Goal: Transaction & Acquisition: Purchase product/service

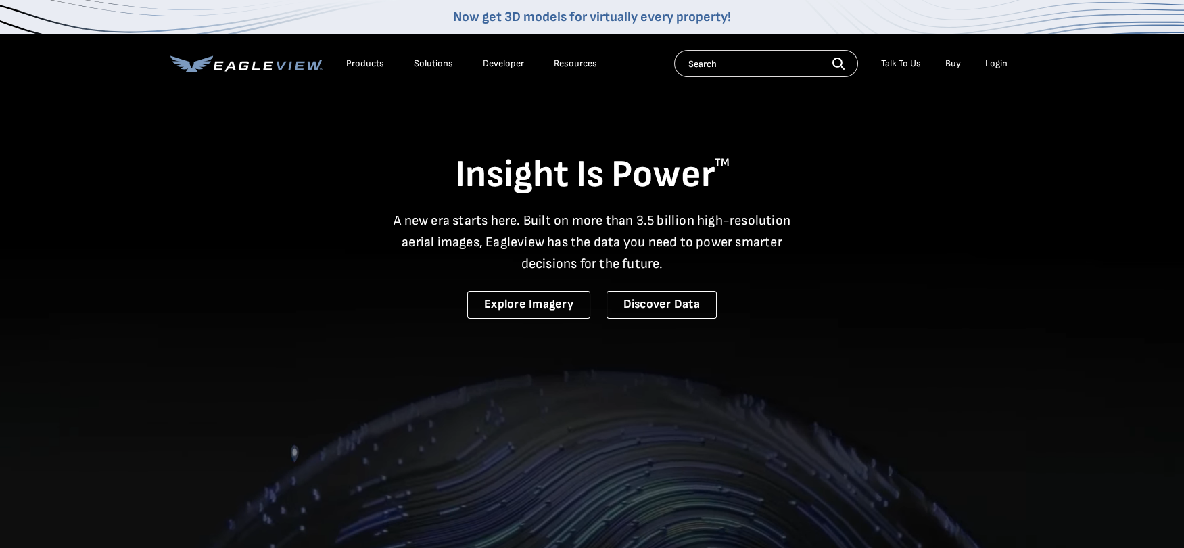
click at [996, 63] on div "Login" at bounding box center [996, 63] width 22 height 12
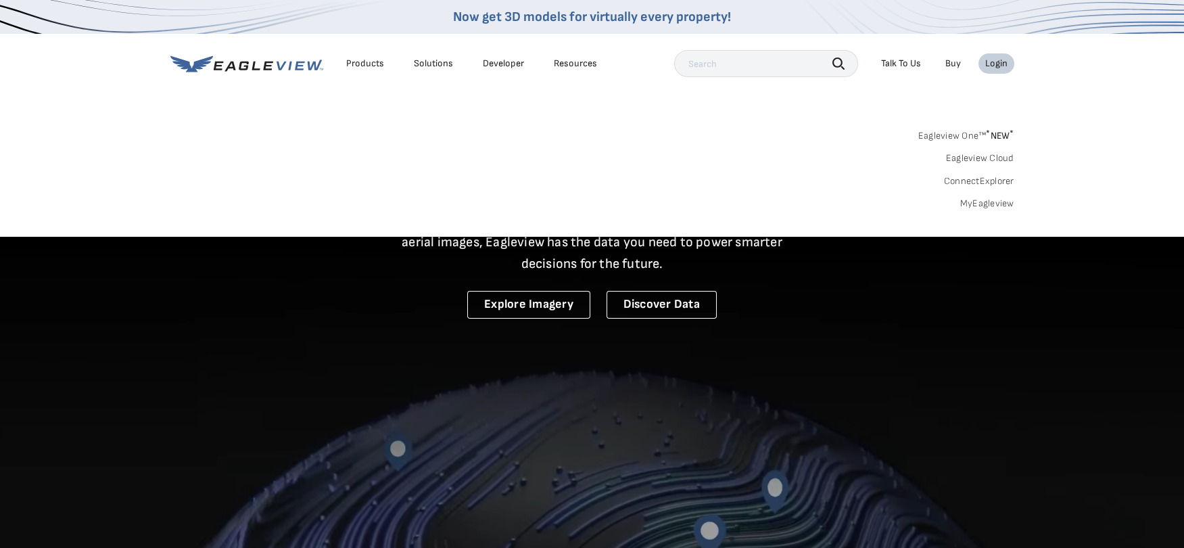
click at [979, 202] on link "MyEagleview" at bounding box center [987, 203] width 54 height 12
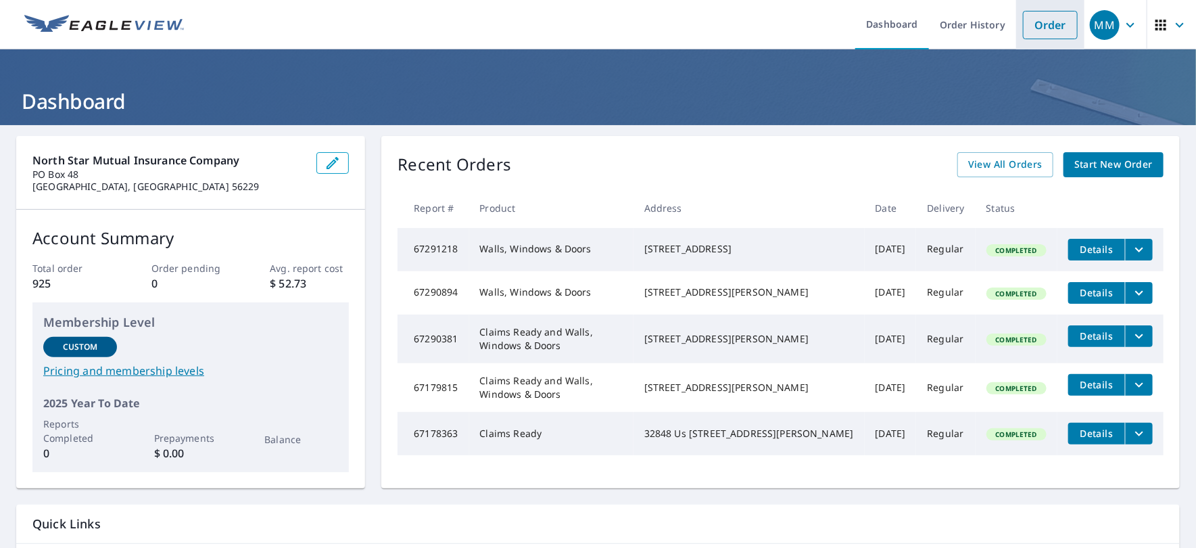
click at [1042, 26] on link "Order" at bounding box center [1050, 25] width 55 height 28
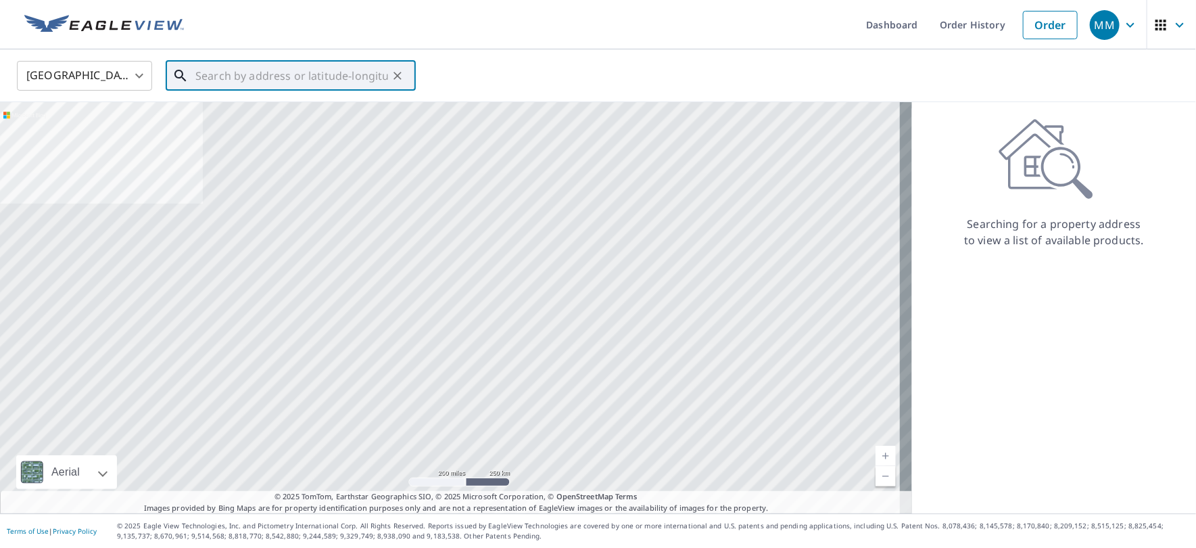
click at [280, 75] on input "text" at bounding box center [291, 76] width 193 height 38
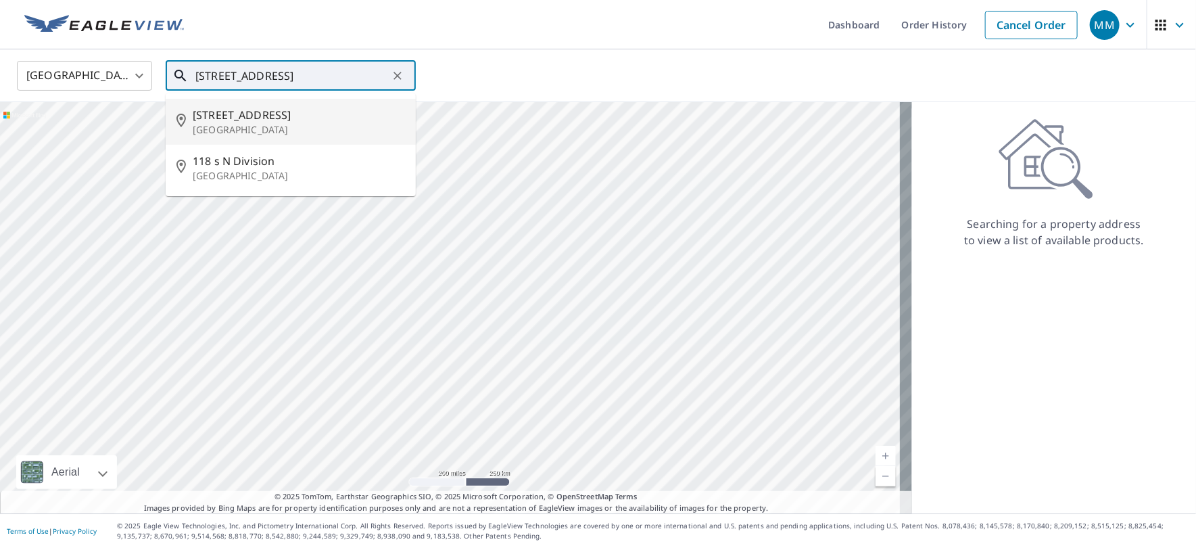
click at [309, 121] on span "[STREET_ADDRESS]" at bounding box center [299, 115] width 212 height 16
type input "[STREET_ADDRESS]"
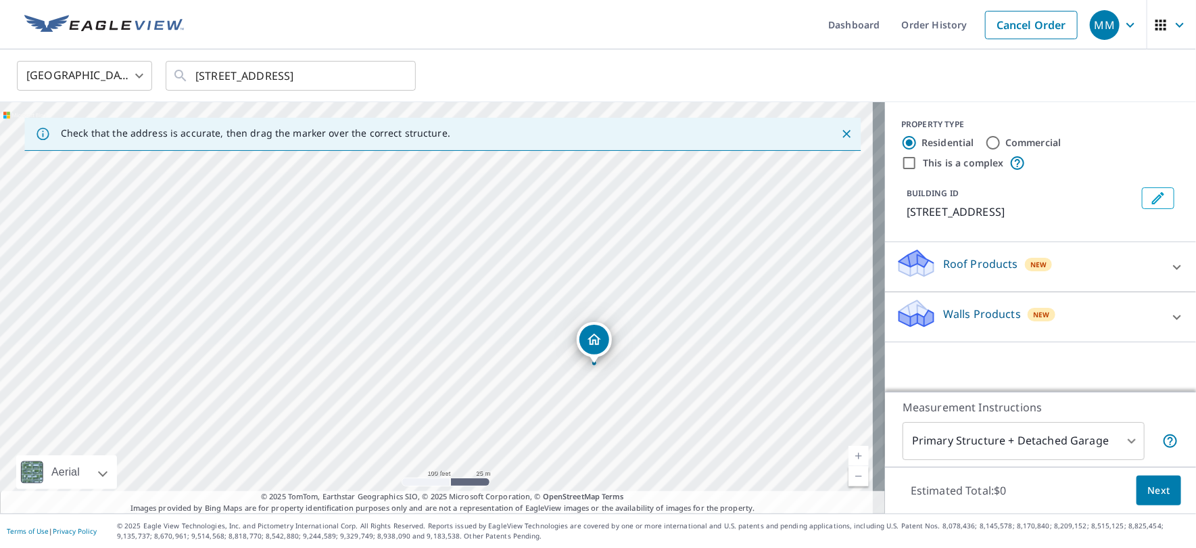
drag, startPoint x: 487, startPoint y: 294, endPoint x: 595, endPoint y: 346, distance: 119.8
drag, startPoint x: 401, startPoint y: 298, endPoint x: 525, endPoint y: 338, distance: 130.0
click at [521, 338] on div "[STREET_ADDRESS]" at bounding box center [442, 307] width 885 height 411
click at [1119, 442] on body "MM MM Dashboard Order History Cancel Order MM [GEOGRAPHIC_DATA] [GEOGRAPHIC_DAT…" at bounding box center [598, 274] width 1196 height 548
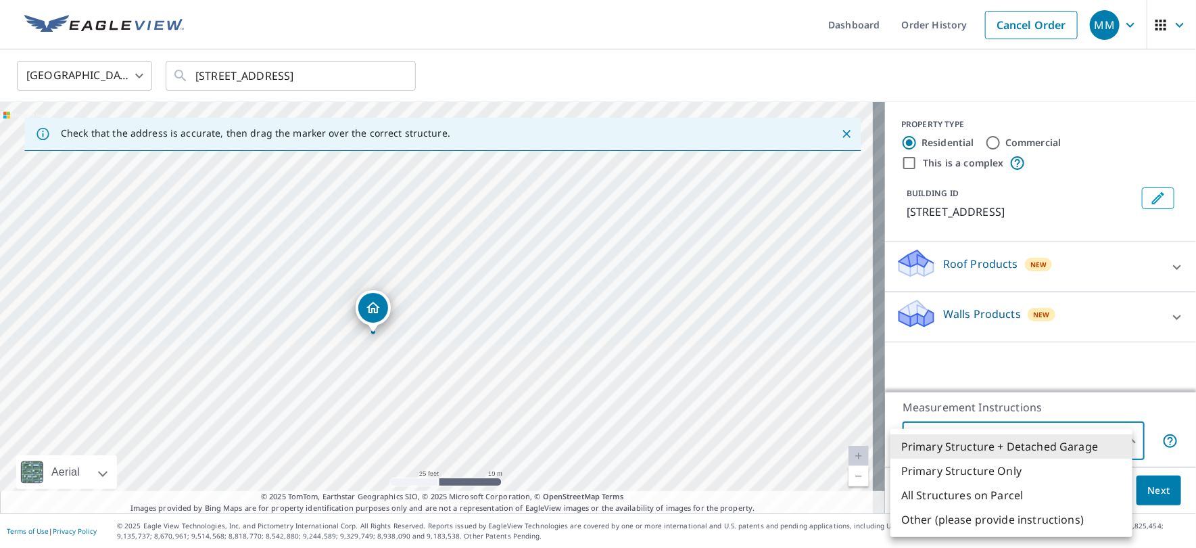
click at [1019, 465] on li "Primary Structure Only" at bounding box center [1012, 471] width 242 height 24
type input "2"
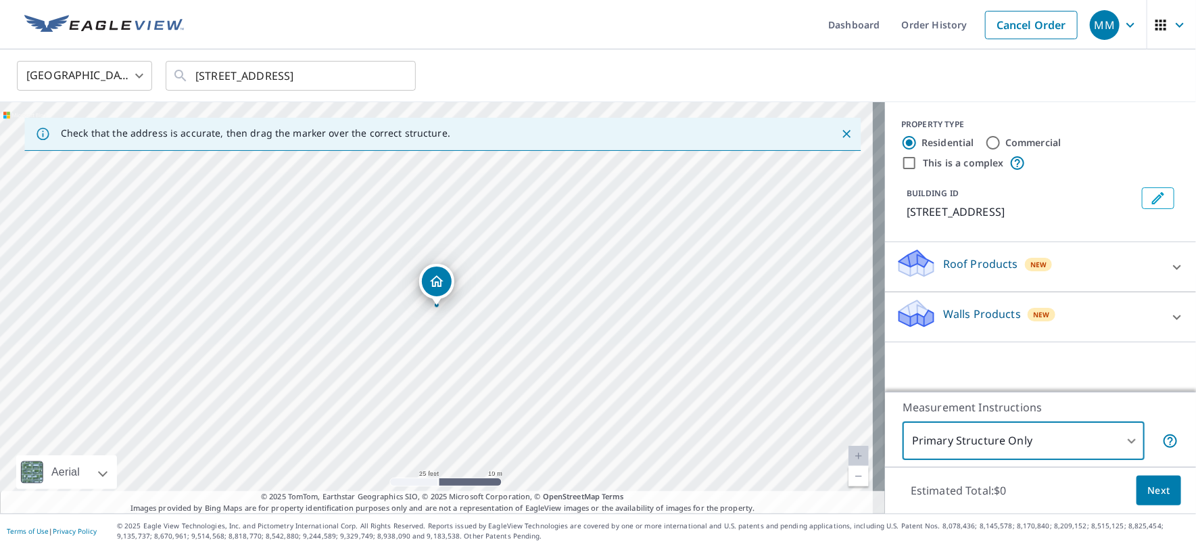
click at [1148, 488] on span "Next" at bounding box center [1159, 490] width 23 height 17
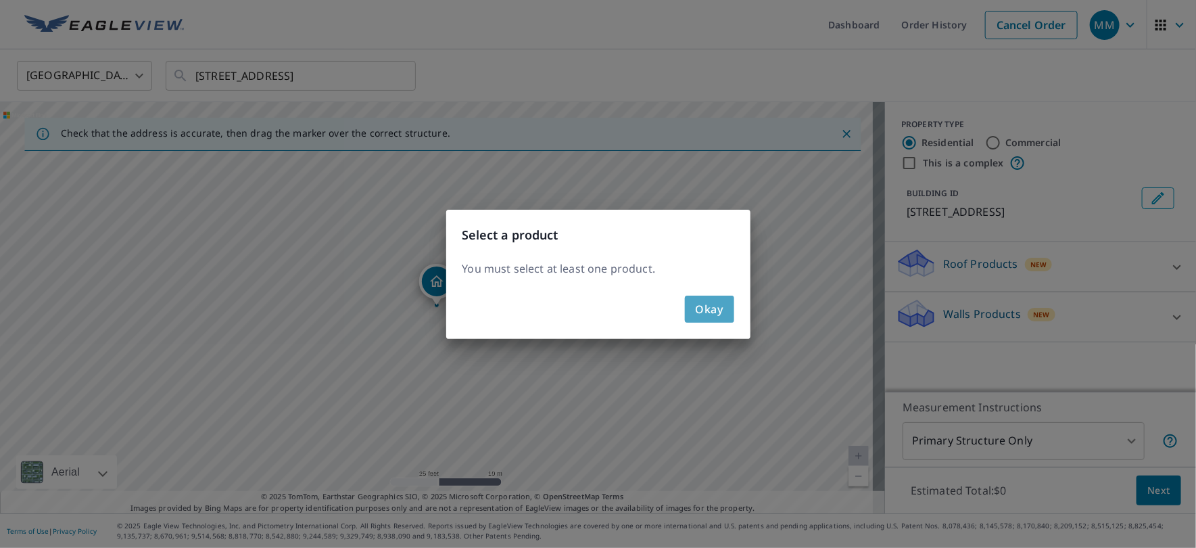
click at [715, 313] on span "Okay" at bounding box center [710, 309] width 28 height 19
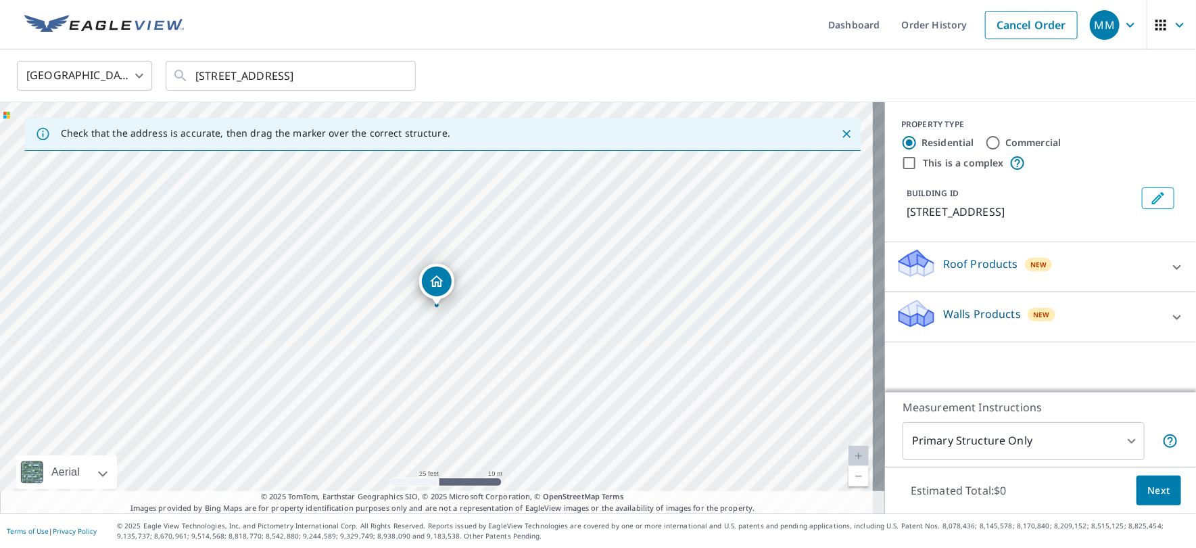
click at [1161, 271] on div at bounding box center [1177, 267] width 32 height 32
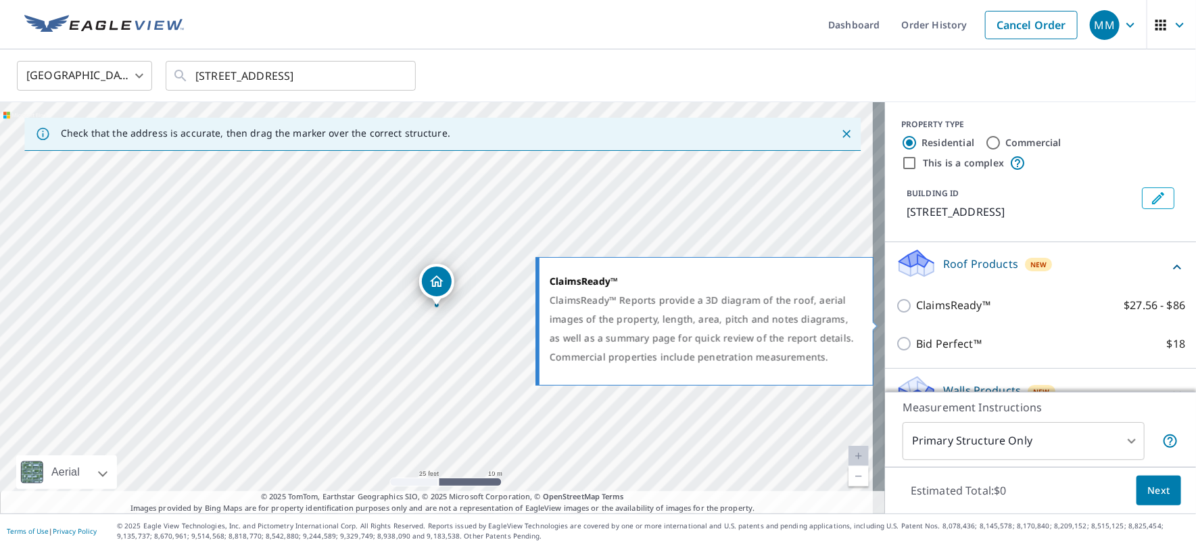
click at [927, 314] on p "ClaimsReady™" at bounding box center [953, 305] width 74 height 17
click at [916, 314] on input "ClaimsReady™ $27.56 - $86" at bounding box center [906, 306] width 20 height 16
checkbox input "true"
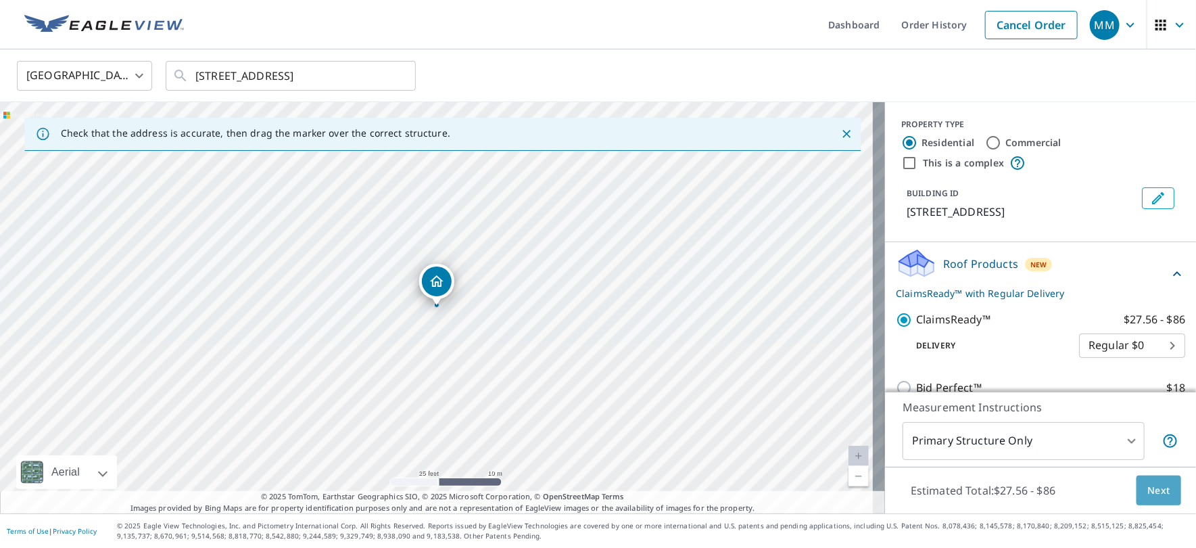
click at [1149, 494] on span "Next" at bounding box center [1159, 490] width 23 height 17
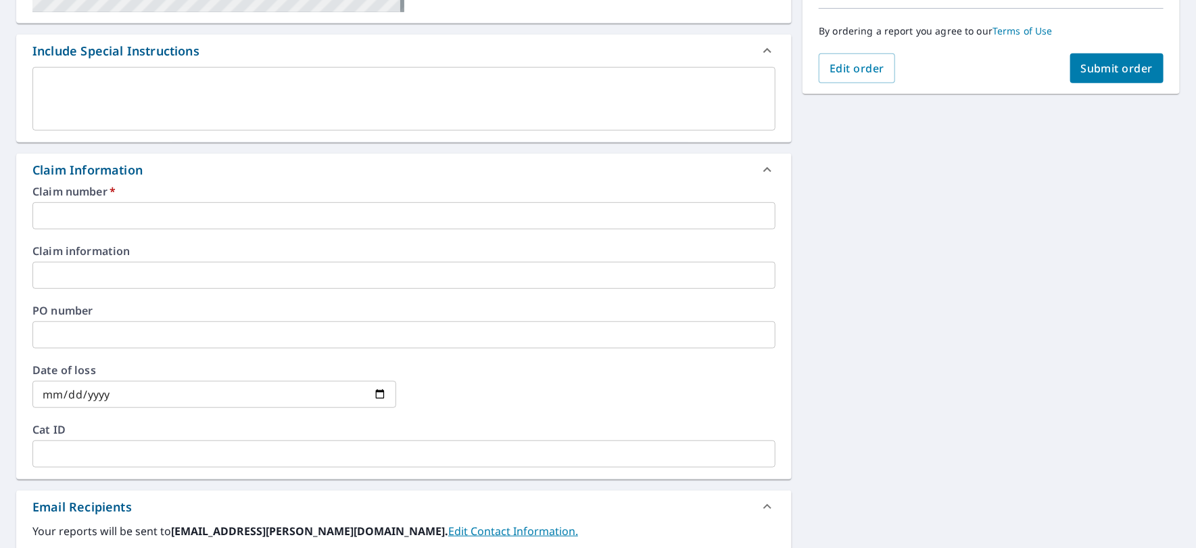
scroll to position [337, 0]
click at [183, 214] on input "text" at bounding box center [403, 215] width 743 height 27
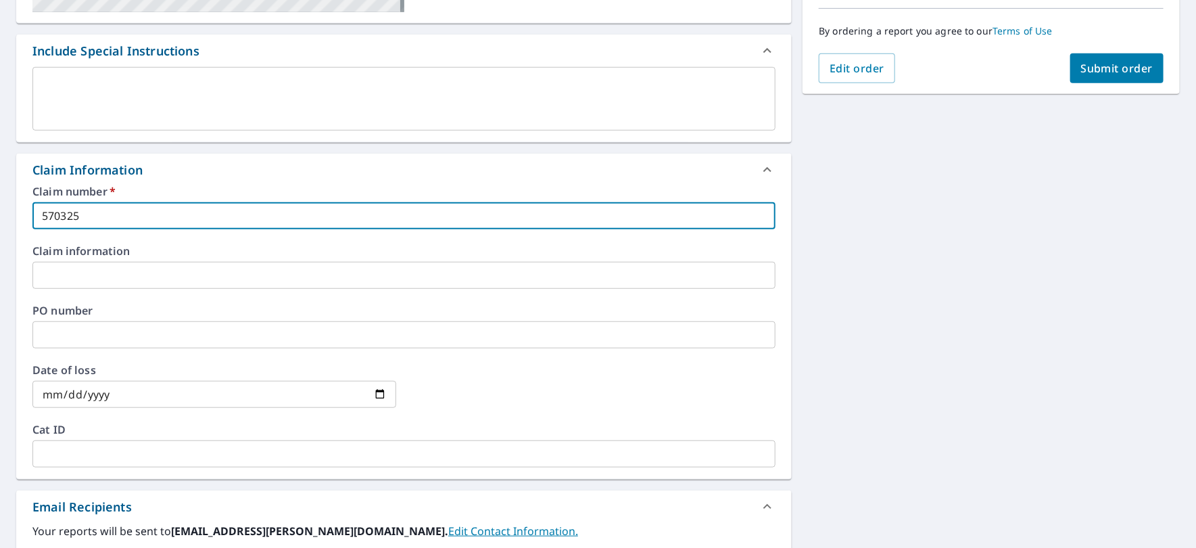
type input "570325"
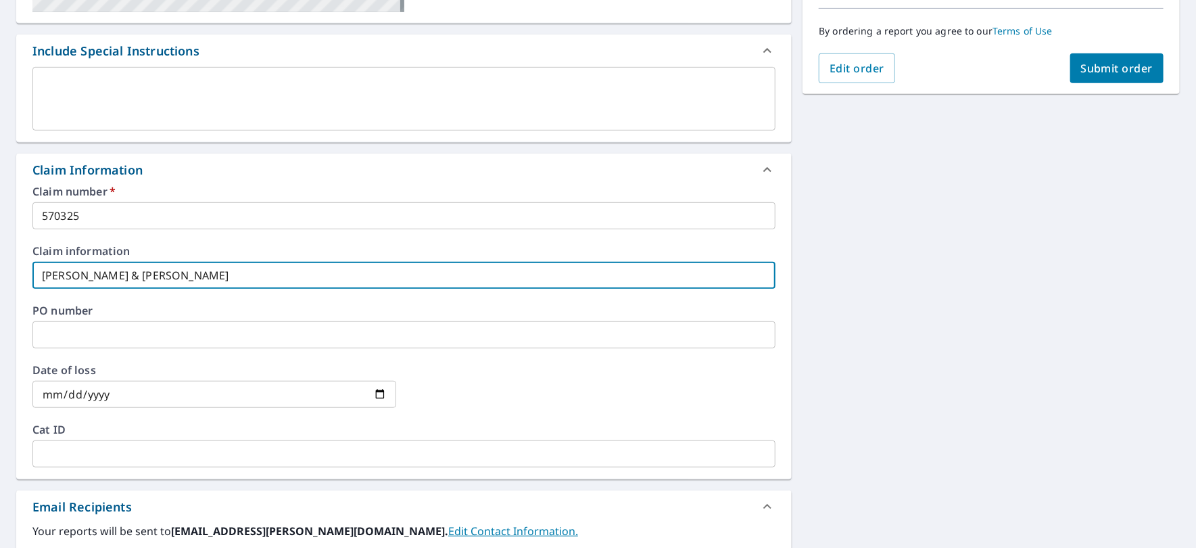
type input "[PERSON_NAME] & [PERSON_NAME]"
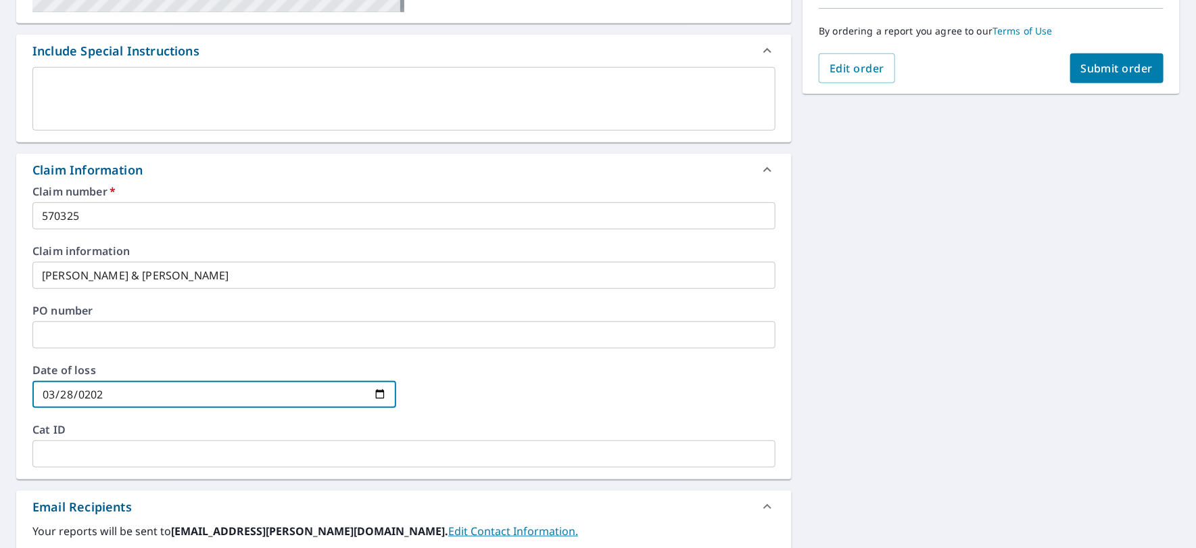
type input "[DATE]"
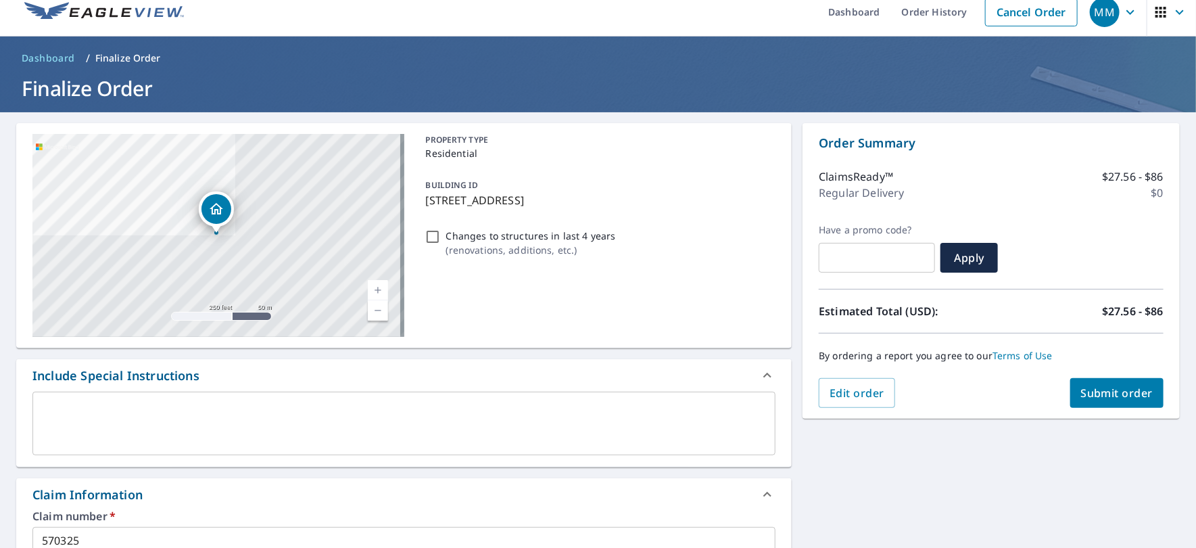
scroll to position [0, 0]
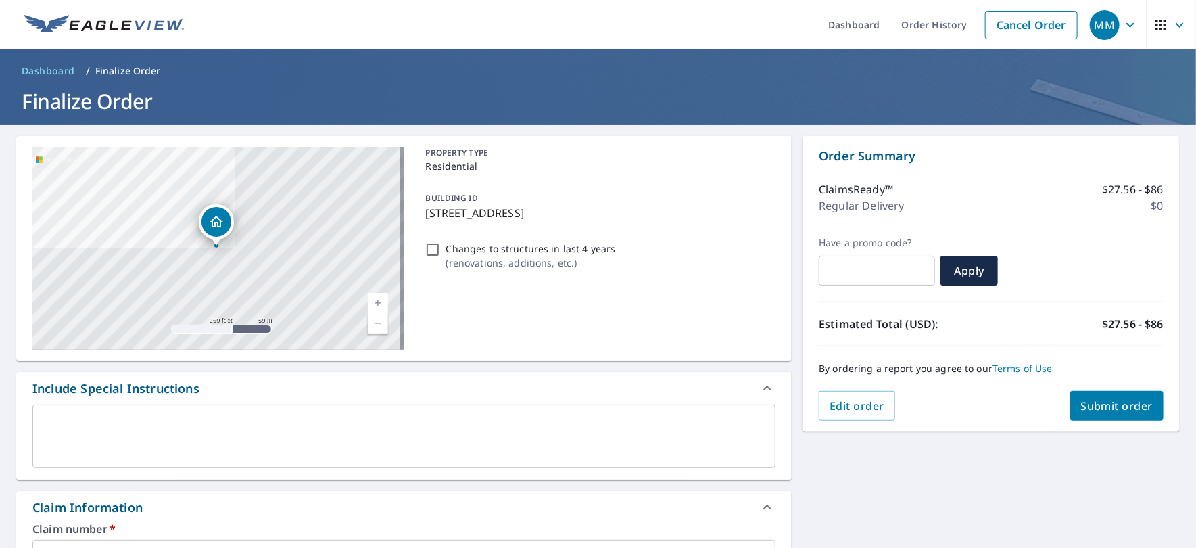
click at [1117, 409] on span "Submit order" at bounding box center [1117, 405] width 72 height 15
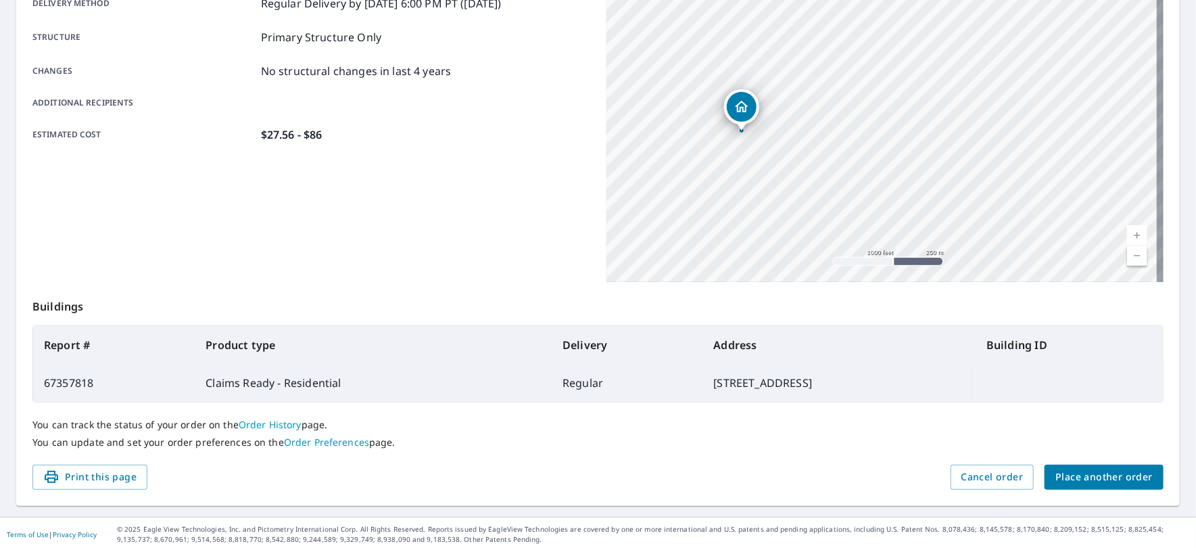
scroll to position [247, 0]
click at [1090, 474] on span "Place another order" at bounding box center [1104, 475] width 97 height 17
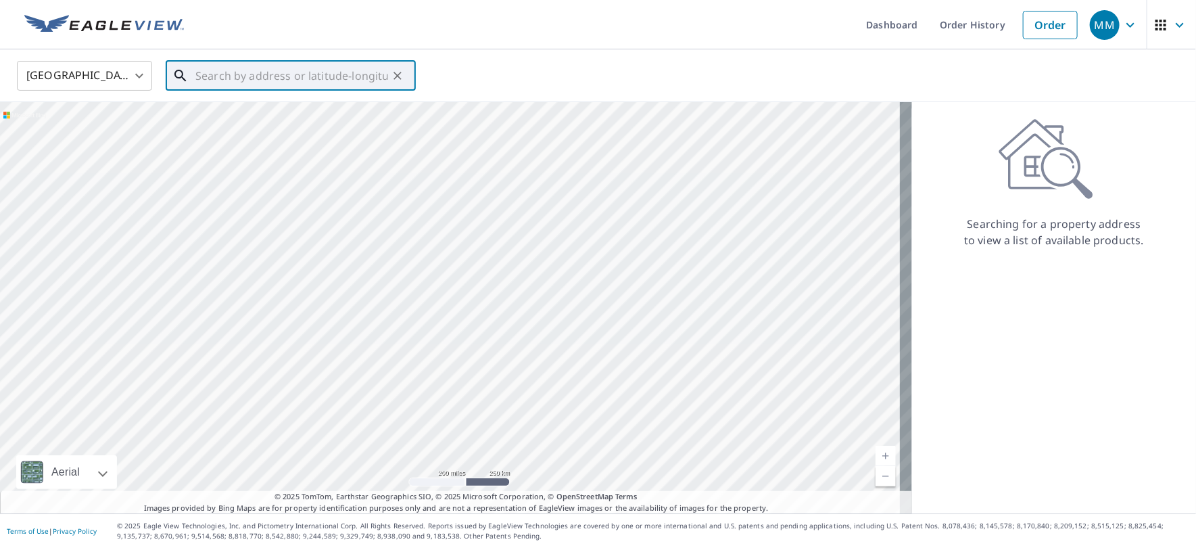
click at [335, 76] on input "text" at bounding box center [291, 76] width 193 height 38
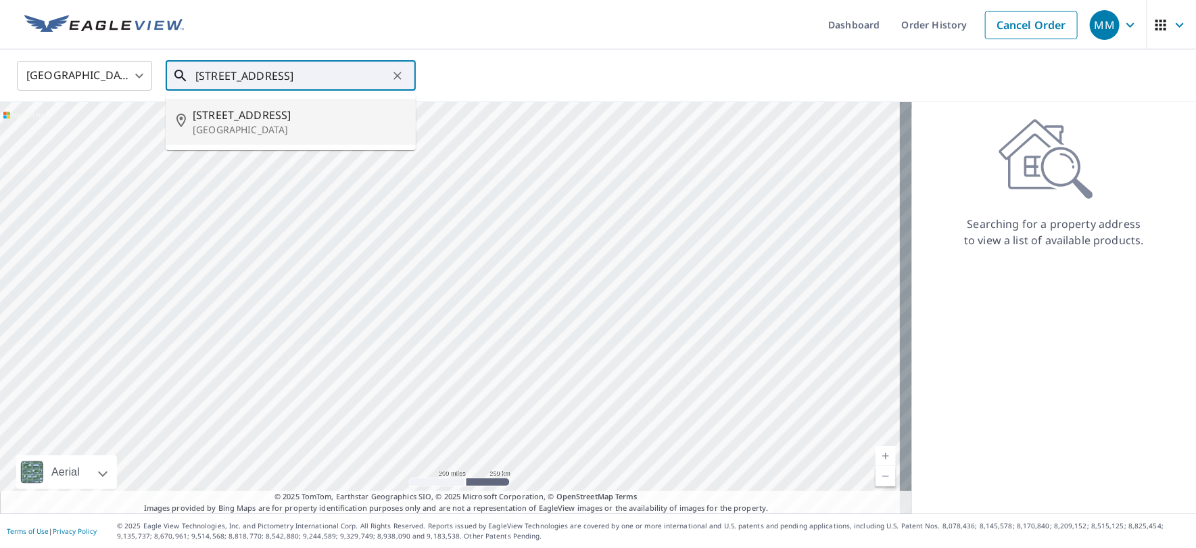
click at [300, 133] on p "[GEOGRAPHIC_DATA]" at bounding box center [299, 130] width 212 height 14
type input "[STREET_ADDRESS]"
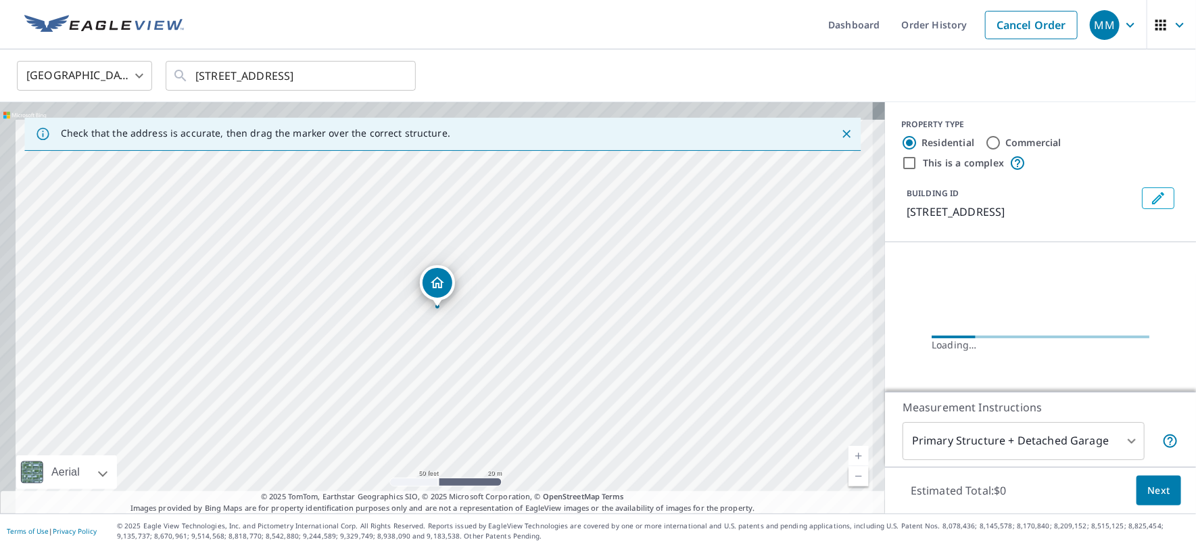
drag, startPoint x: 358, startPoint y: 250, endPoint x: 438, endPoint y: 342, distance: 122.3
click at [438, 342] on div "[STREET_ADDRESS]" at bounding box center [442, 307] width 885 height 411
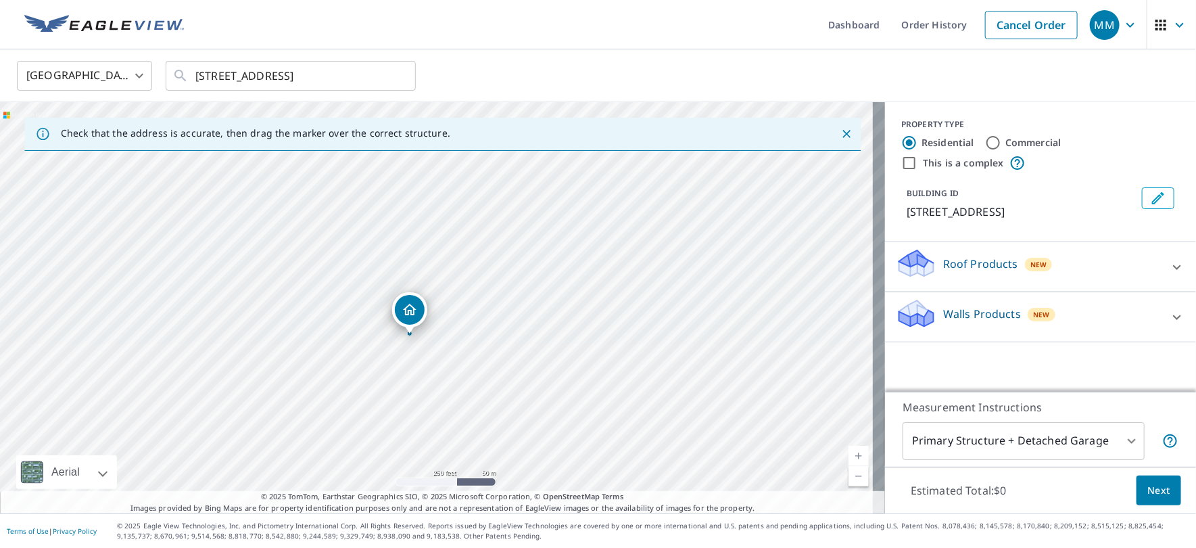
drag, startPoint x: 465, startPoint y: 375, endPoint x: 476, endPoint y: 342, distance: 34.2
click at [476, 342] on div "[STREET_ADDRESS]" at bounding box center [442, 307] width 885 height 411
drag, startPoint x: 406, startPoint y: 386, endPoint x: 510, endPoint y: 189, distance: 221.8
click at [510, 189] on div "[STREET_ADDRESS]" at bounding box center [442, 307] width 885 height 411
drag, startPoint x: 588, startPoint y: 284, endPoint x: 572, endPoint y: 317, distance: 37.2
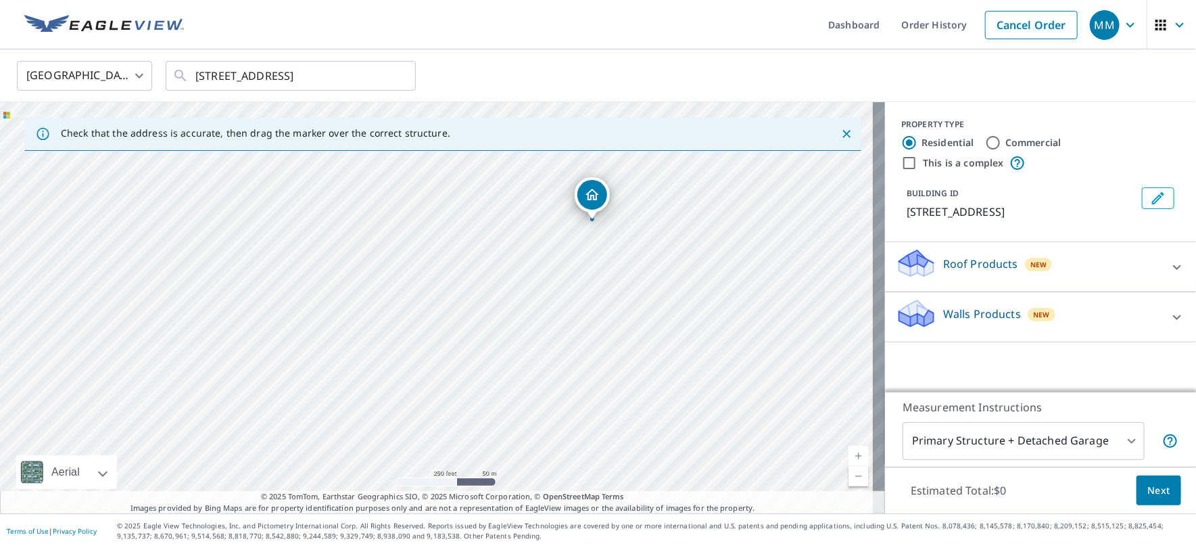
click at [575, 317] on div "[STREET_ADDRESS]" at bounding box center [442, 307] width 885 height 411
drag, startPoint x: 537, startPoint y: 286, endPoint x: 495, endPoint y: 352, distance: 78.4
click at [496, 352] on div "[STREET_ADDRESS]" at bounding box center [442, 307] width 885 height 411
click at [570, 411] on div "[STREET_ADDRESS]" at bounding box center [442, 307] width 885 height 411
drag, startPoint x: 492, startPoint y: 312, endPoint x: 532, endPoint y: 370, distance: 69.6
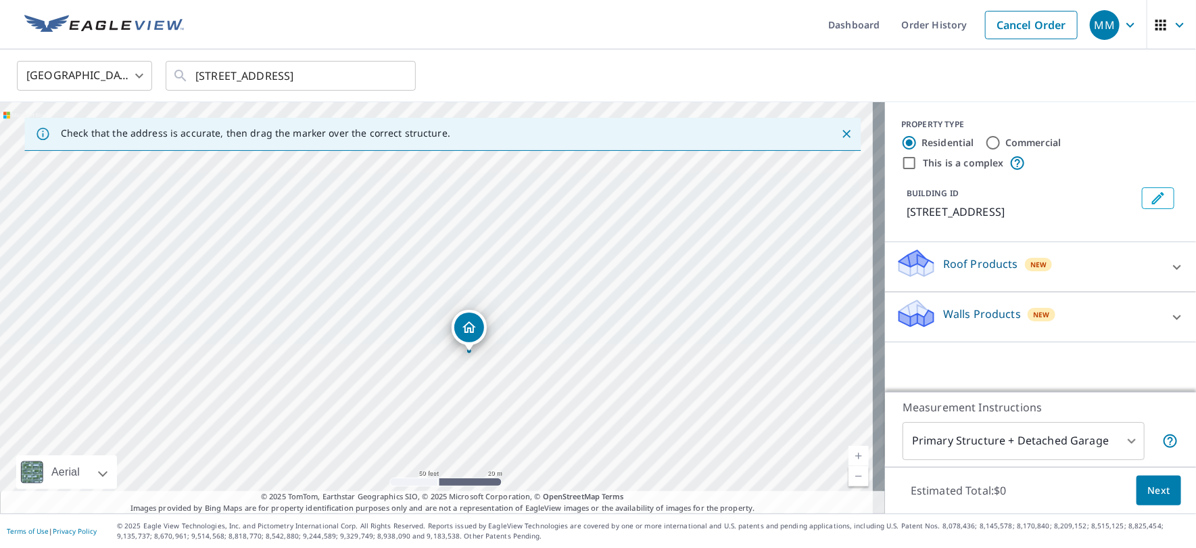
click at [532, 370] on div "[STREET_ADDRESS]" at bounding box center [442, 307] width 885 height 411
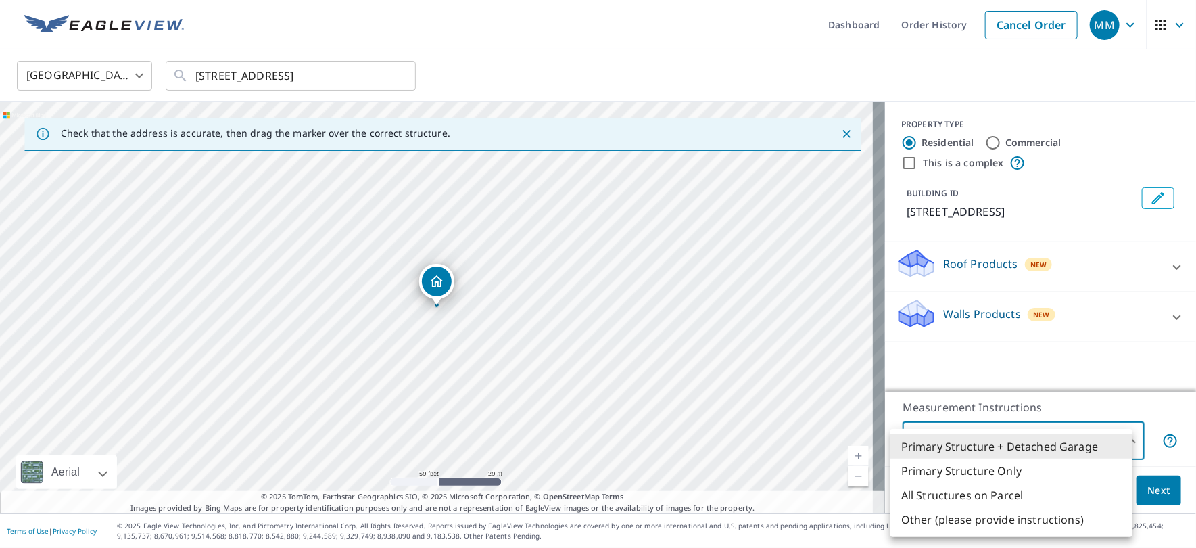
click at [1113, 438] on body "MM MM Dashboard Order History Cancel Order MM [GEOGRAPHIC_DATA] [GEOGRAPHIC_DAT…" at bounding box center [598, 274] width 1196 height 548
click at [1046, 474] on li "Primary Structure Only" at bounding box center [1012, 471] width 242 height 24
type input "2"
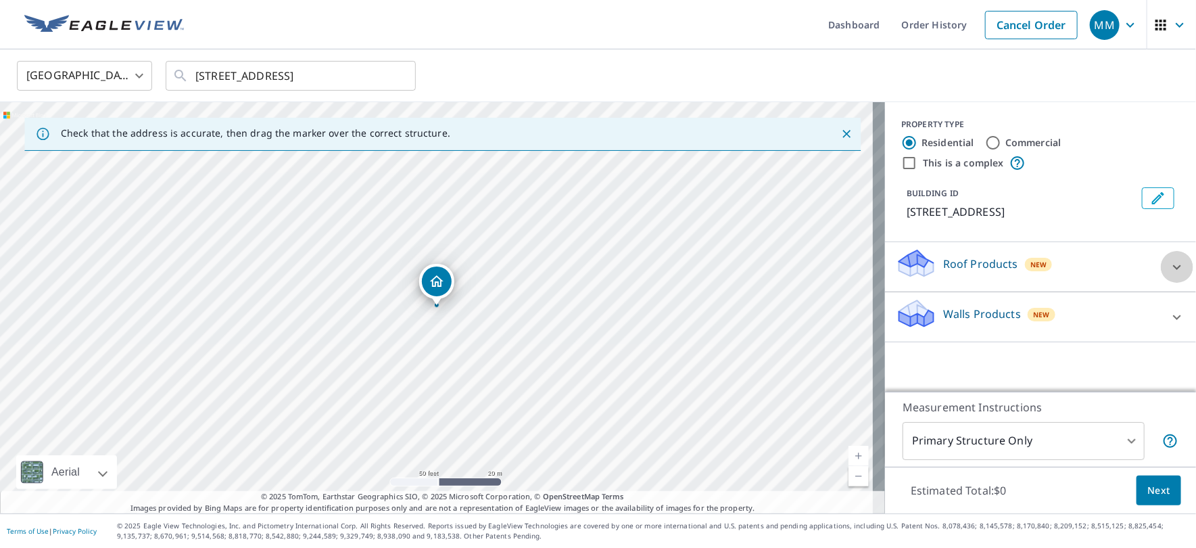
click at [1173, 267] on icon at bounding box center [1177, 266] width 8 height 5
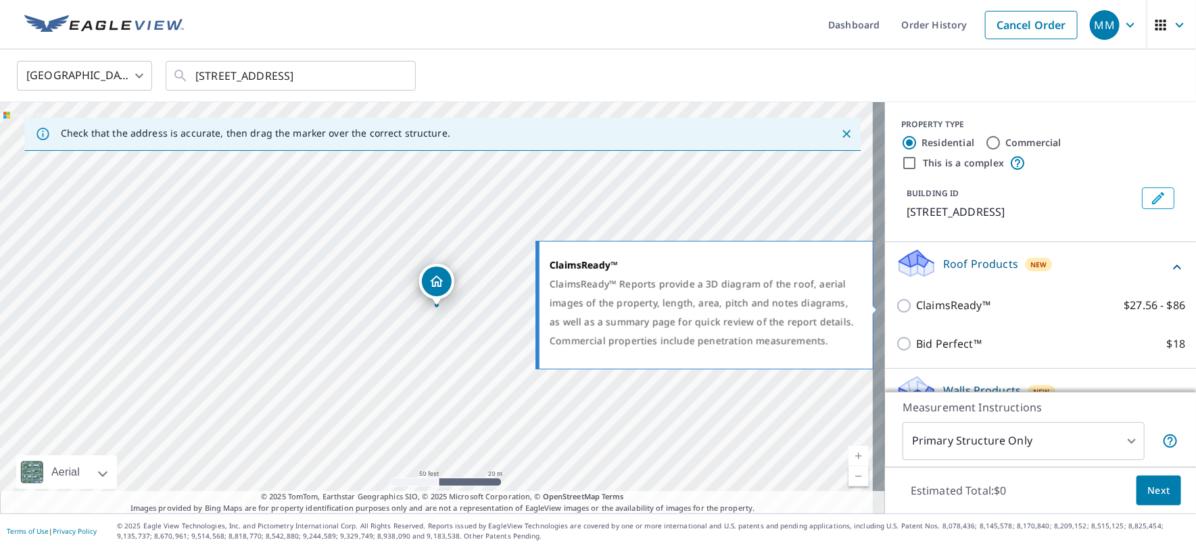
click at [948, 308] on p "ClaimsReady™" at bounding box center [953, 305] width 74 height 17
click at [916, 308] on input "ClaimsReady™ $27.56 - $86" at bounding box center [906, 306] width 20 height 16
checkbox input "true"
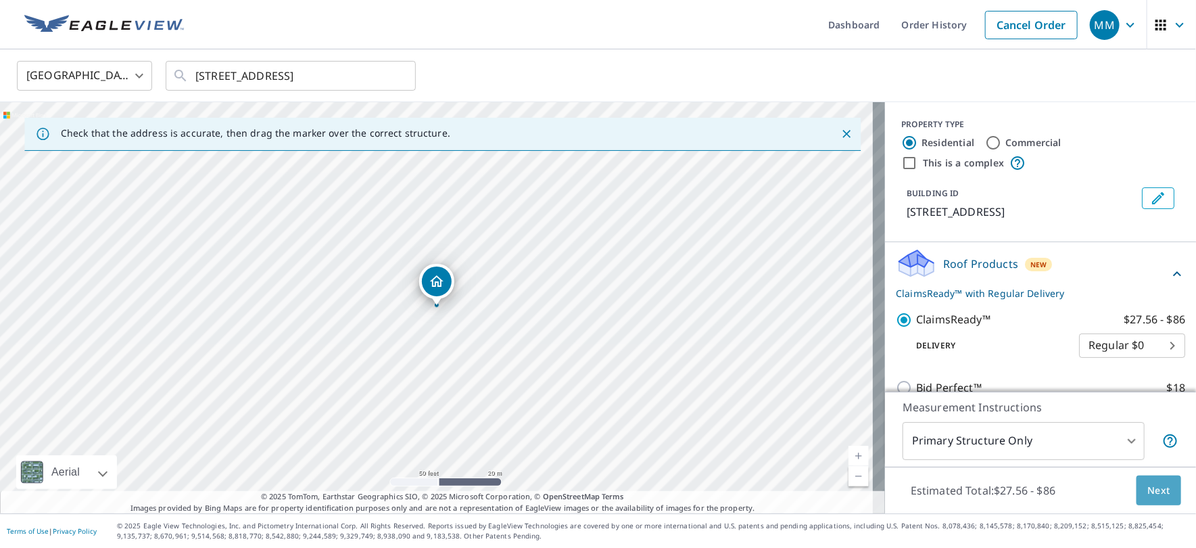
click at [1148, 488] on span "Next" at bounding box center [1159, 490] width 23 height 17
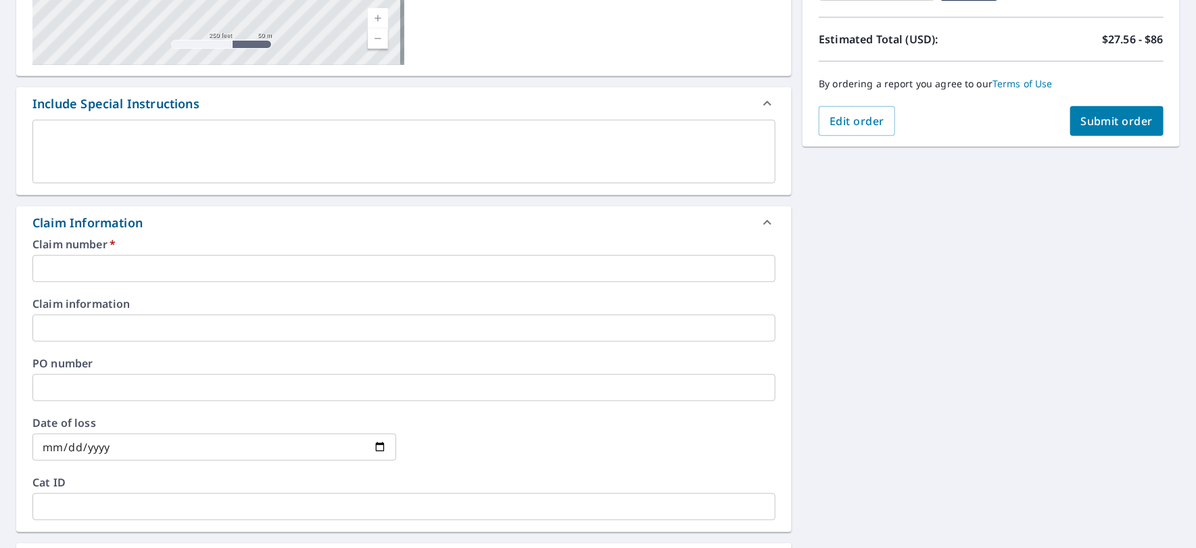
scroll to position [337, 0]
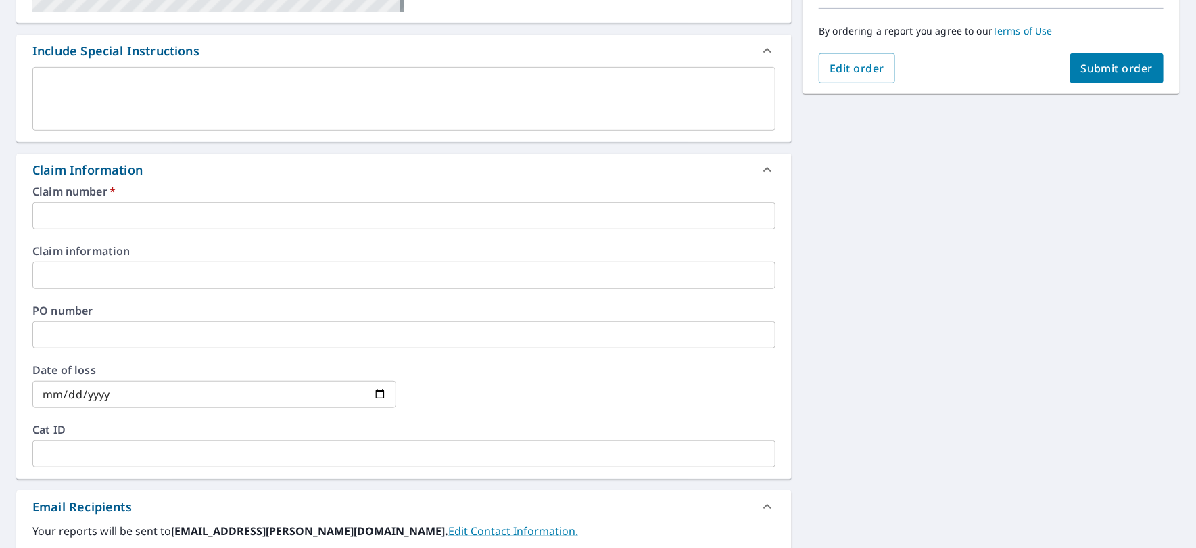
click at [217, 208] on input "text" at bounding box center [403, 215] width 743 height 27
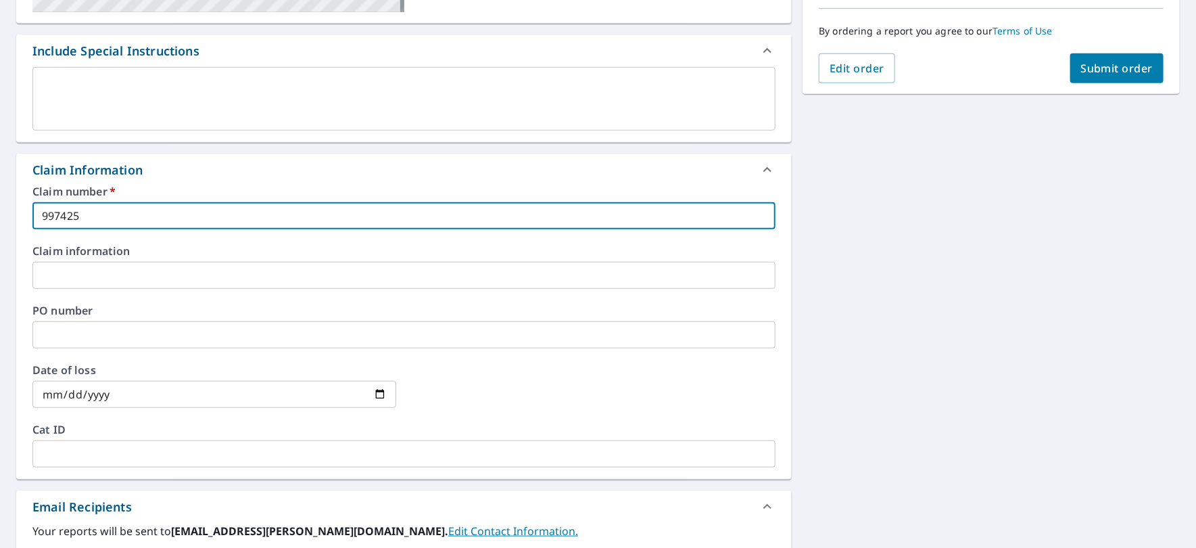
type input "997425"
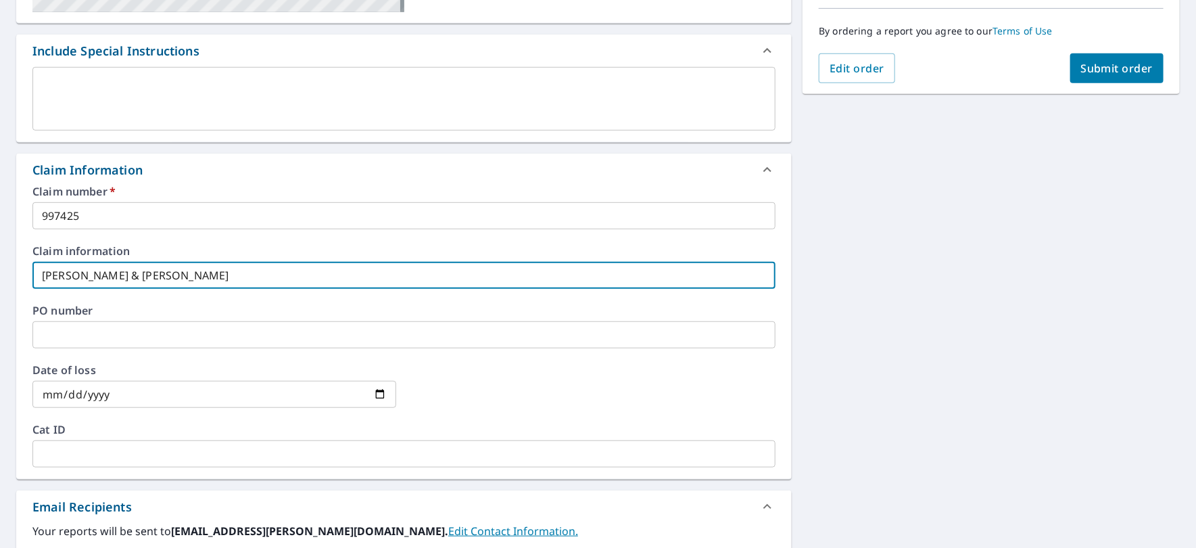
type input "[PERSON_NAME] & [PERSON_NAME]"
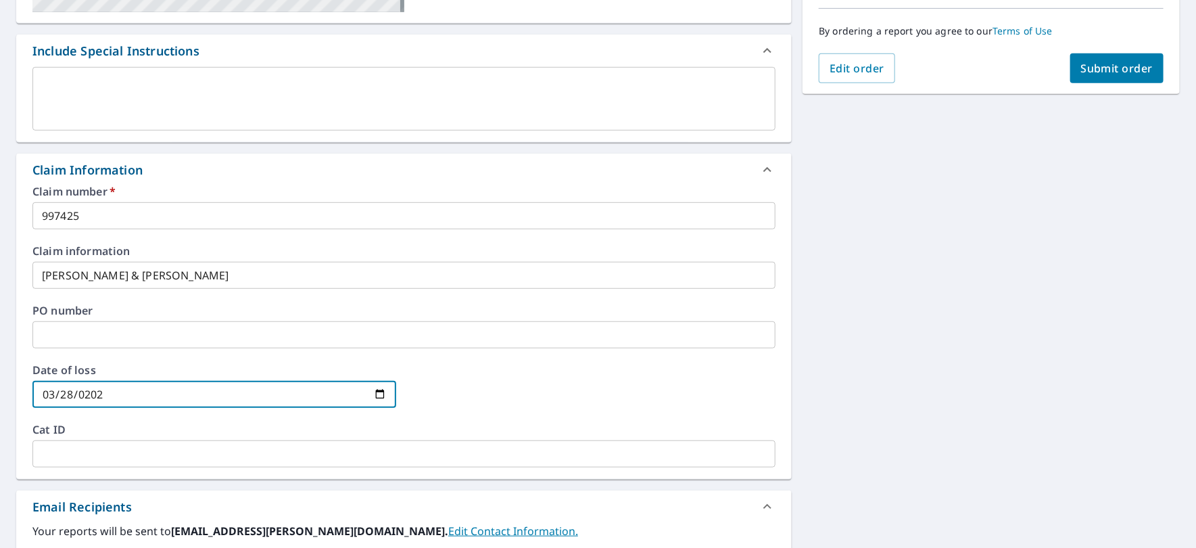
type input "[DATE]"
click at [1122, 72] on span "Submit order" at bounding box center [1117, 68] width 72 height 15
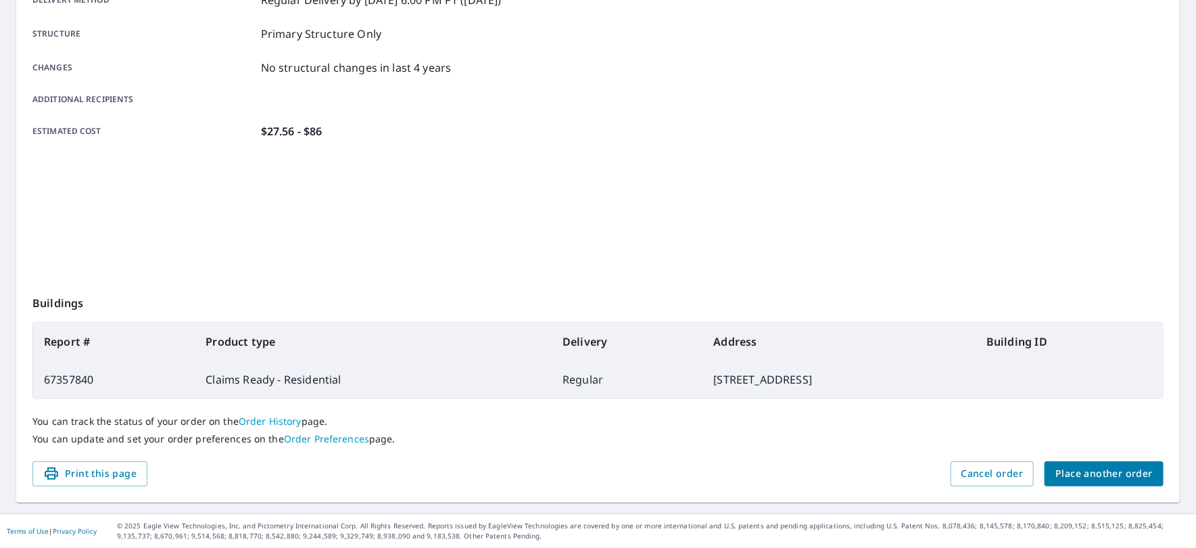
scroll to position [247, 0]
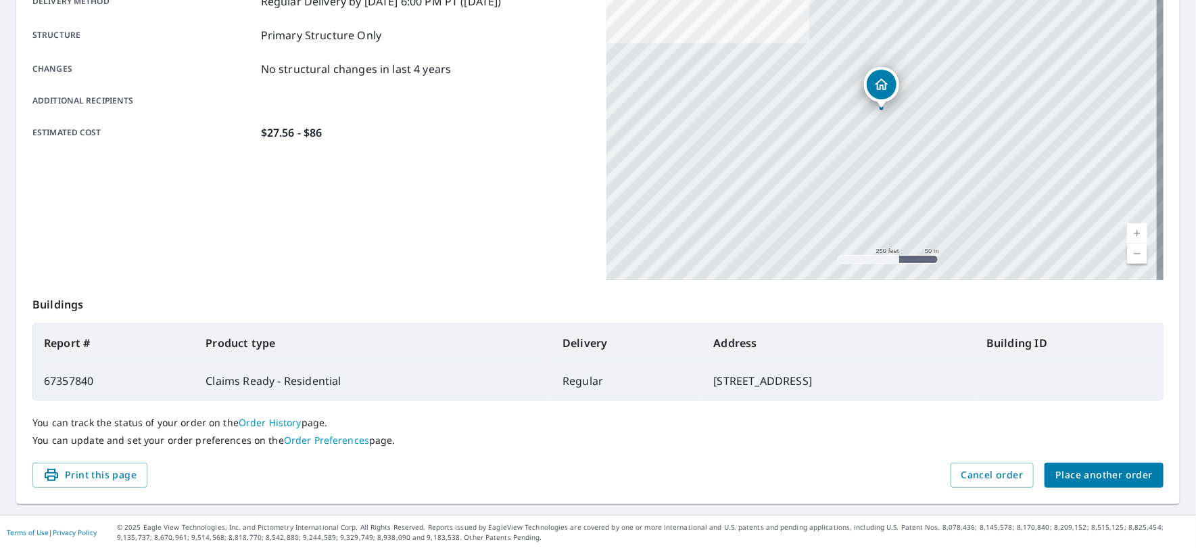
click at [1100, 474] on span "Place another order" at bounding box center [1104, 475] width 97 height 17
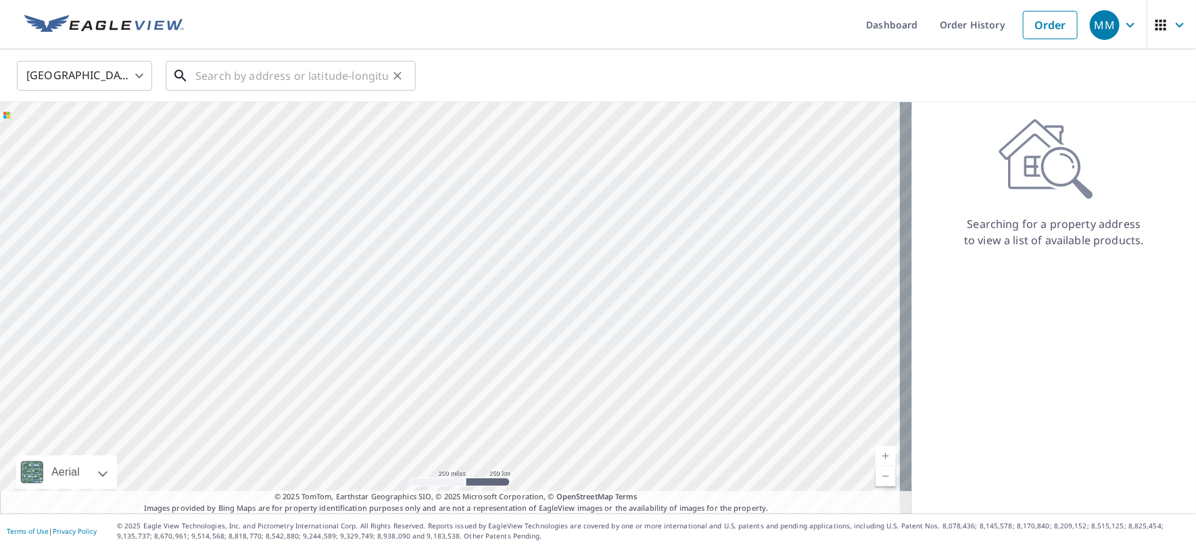
click at [323, 76] on input "text" at bounding box center [291, 76] width 193 height 38
click at [309, 95] on div "United States [GEOGRAPHIC_DATA] ​ 12775 ​" at bounding box center [598, 75] width 1196 height 53
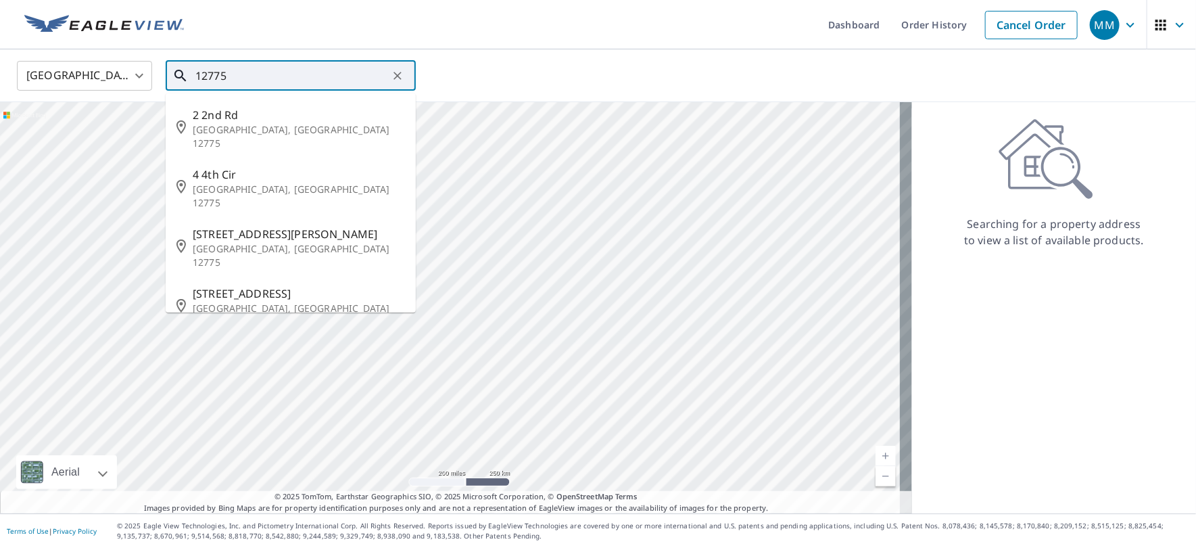
click at [293, 69] on input "12775" at bounding box center [291, 76] width 193 height 38
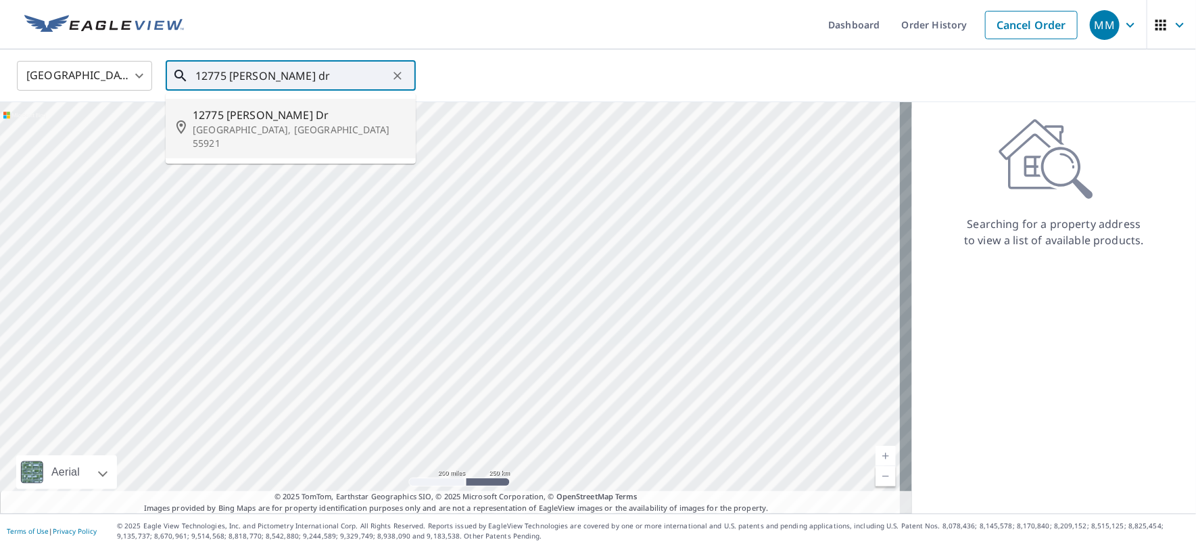
click at [279, 118] on span "12775 [PERSON_NAME] Dr" at bounding box center [299, 115] width 212 height 16
type input "[STREET_ADDRESS][PERSON_NAME][PERSON_NAME]"
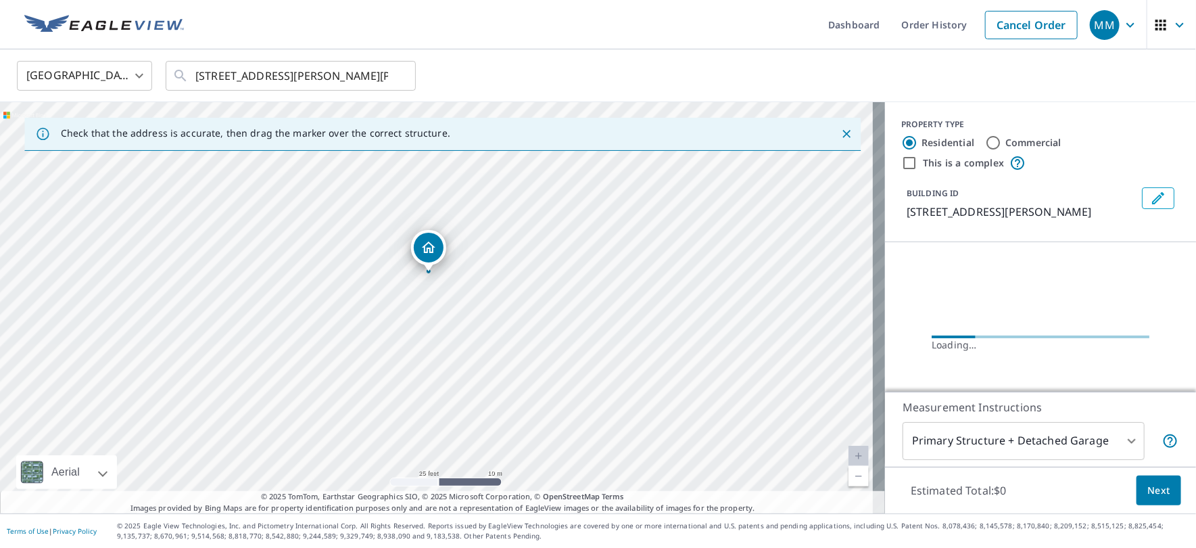
drag, startPoint x: 411, startPoint y: 243, endPoint x: 421, endPoint y: 243, distance: 10.8
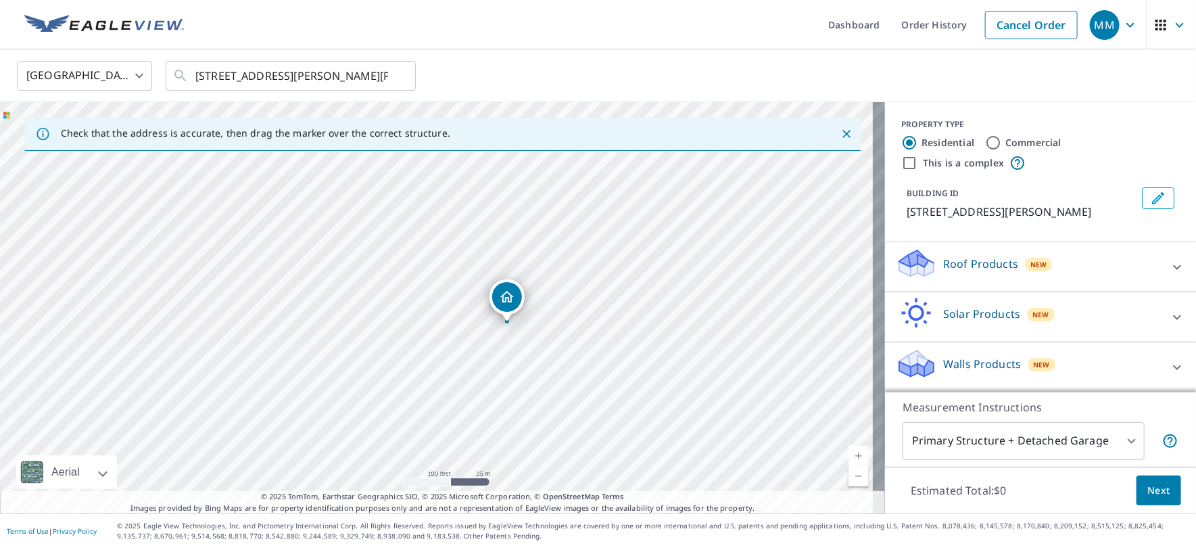
drag, startPoint x: 522, startPoint y: 349, endPoint x: 475, endPoint y: 337, distance: 48.2
click at [478, 337] on div "[STREET_ADDRESS][PERSON_NAME][PERSON_NAME]" at bounding box center [442, 307] width 885 height 411
drag, startPoint x: 440, startPoint y: 277, endPoint x: 555, endPoint y: 331, distance: 126.5
drag, startPoint x: 473, startPoint y: 239, endPoint x: 463, endPoint y: 233, distance: 12.2
click at [1169, 267] on icon at bounding box center [1177, 267] width 16 height 16
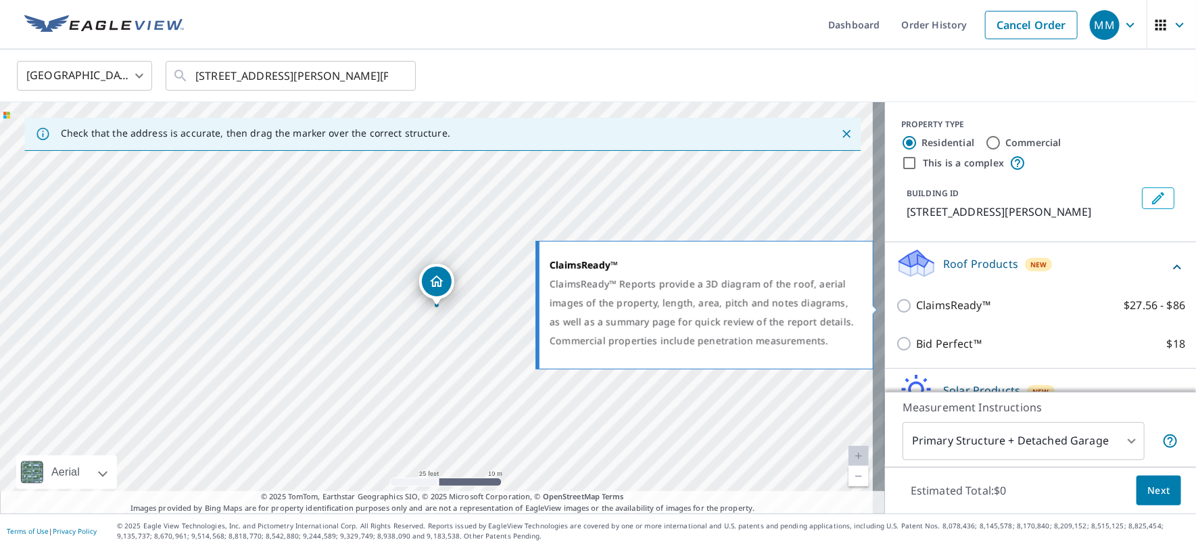
click at [960, 309] on p "ClaimsReady™" at bounding box center [953, 305] width 74 height 17
click at [916, 309] on input "ClaimsReady™ $27.56 - $86" at bounding box center [906, 306] width 20 height 16
checkbox input "true"
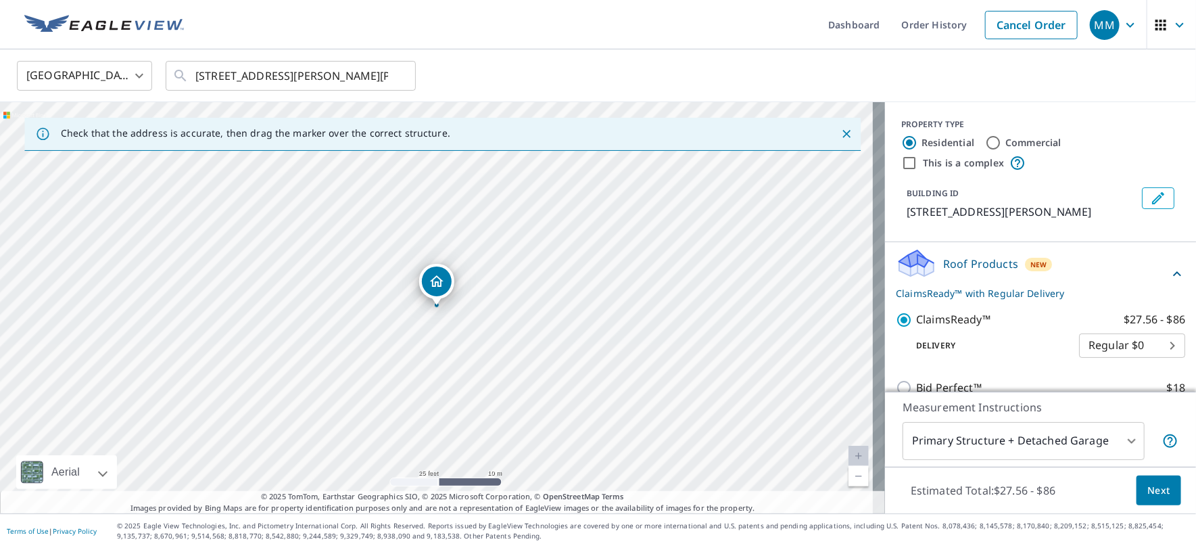
click at [1152, 489] on span "Next" at bounding box center [1159, 490] width 23 height 17
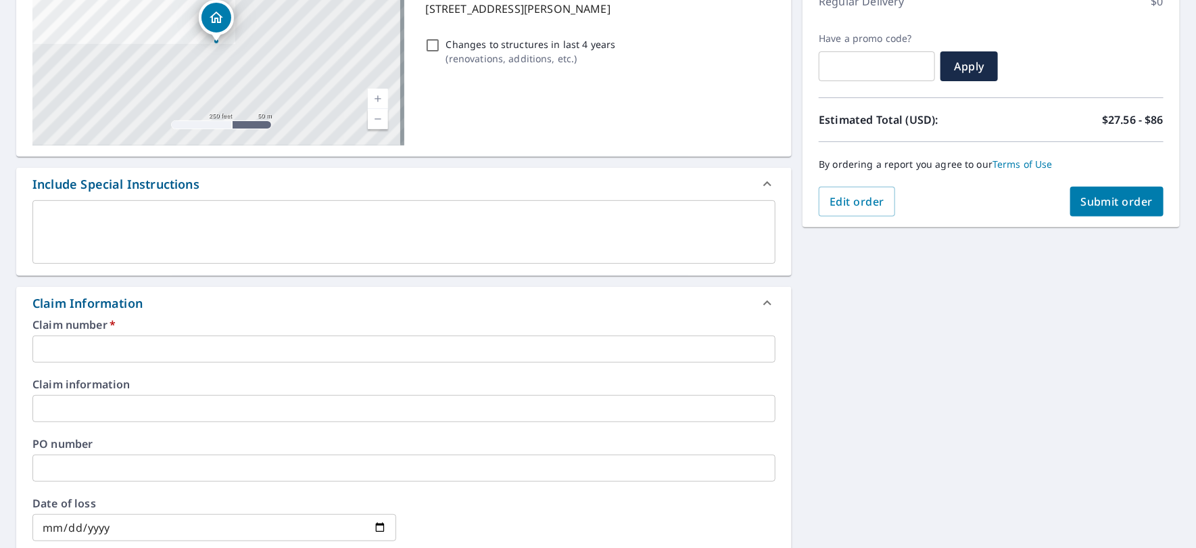
scroll to position [254, 0]
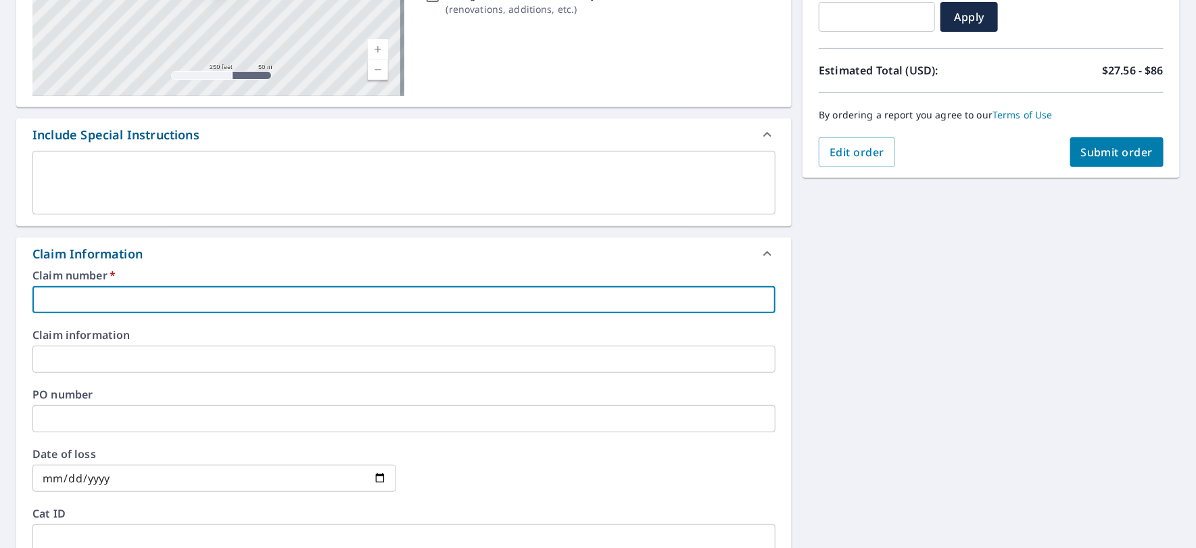
click at [179, 304] on input "text" at bounding box center [403, 299] width 743 height 27
type input "1338825"
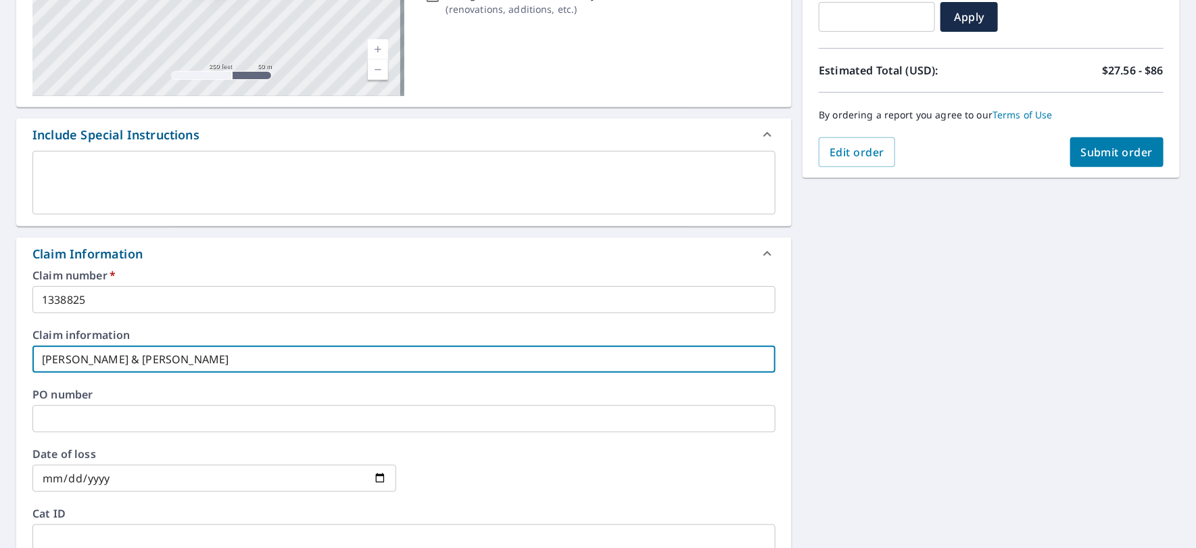
type input "[PERSON_NAME] & [PERSON_NAME]"
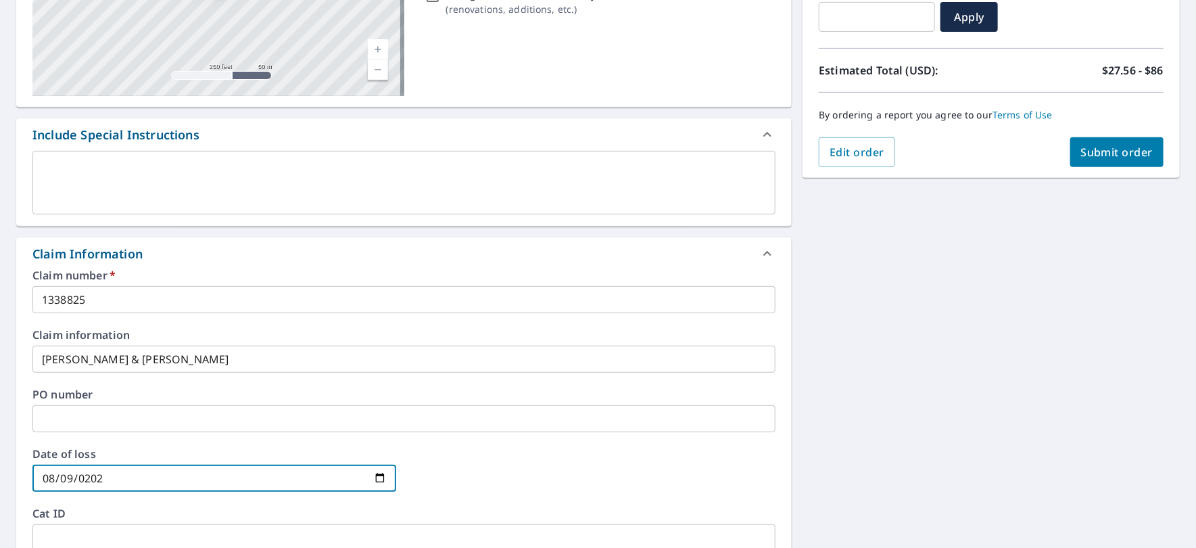
type input "[DATE]"
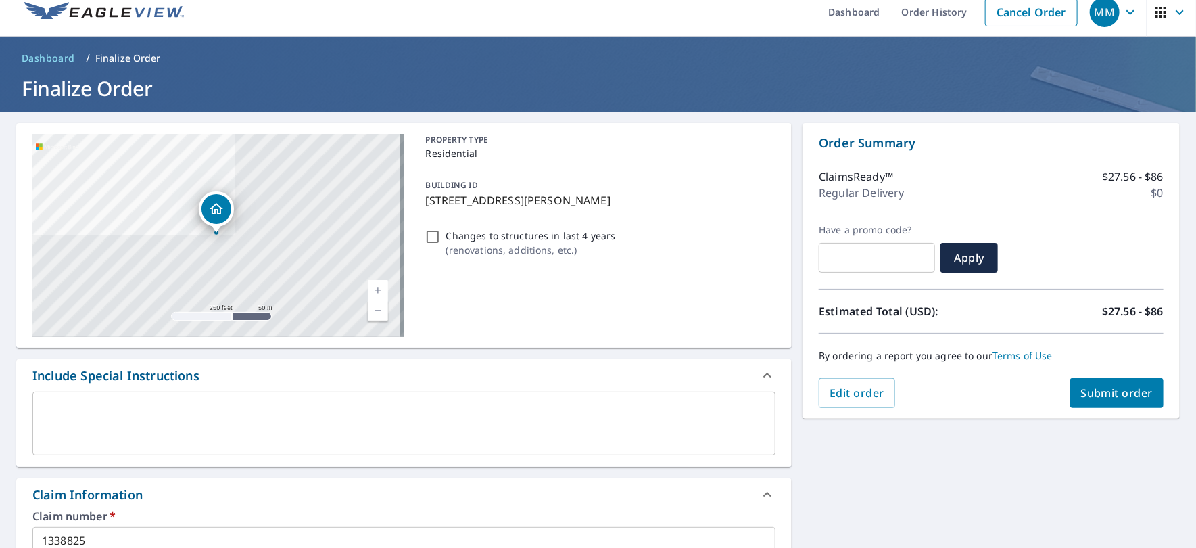
scroll to position [0, 0]
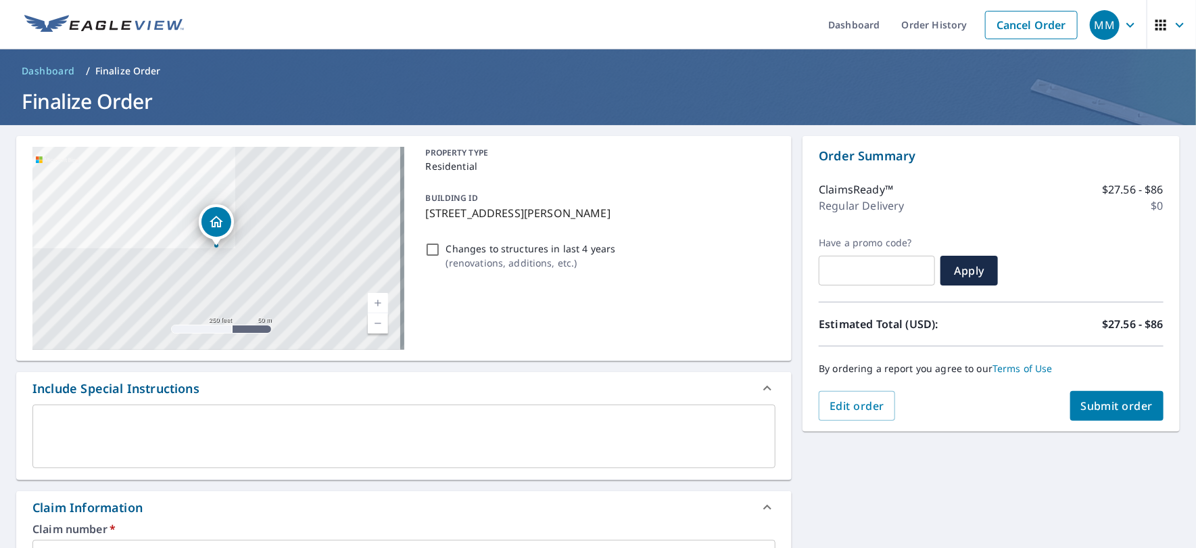
click at [1113, 411] on span "Submit order" at bounding box center [1117, 405] width 72 height 15
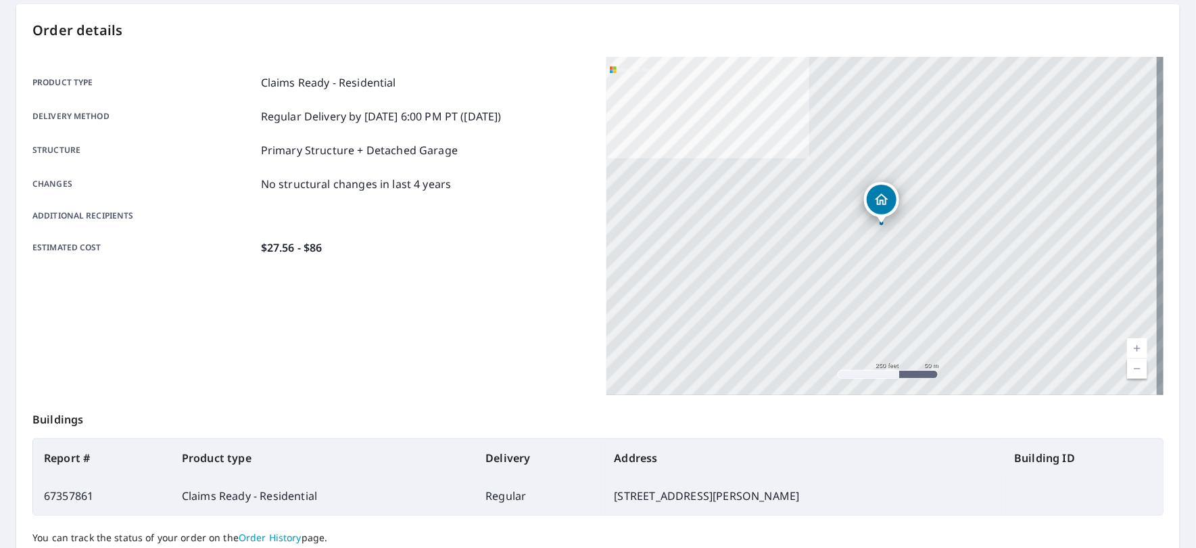
scroll to position [247, 0]
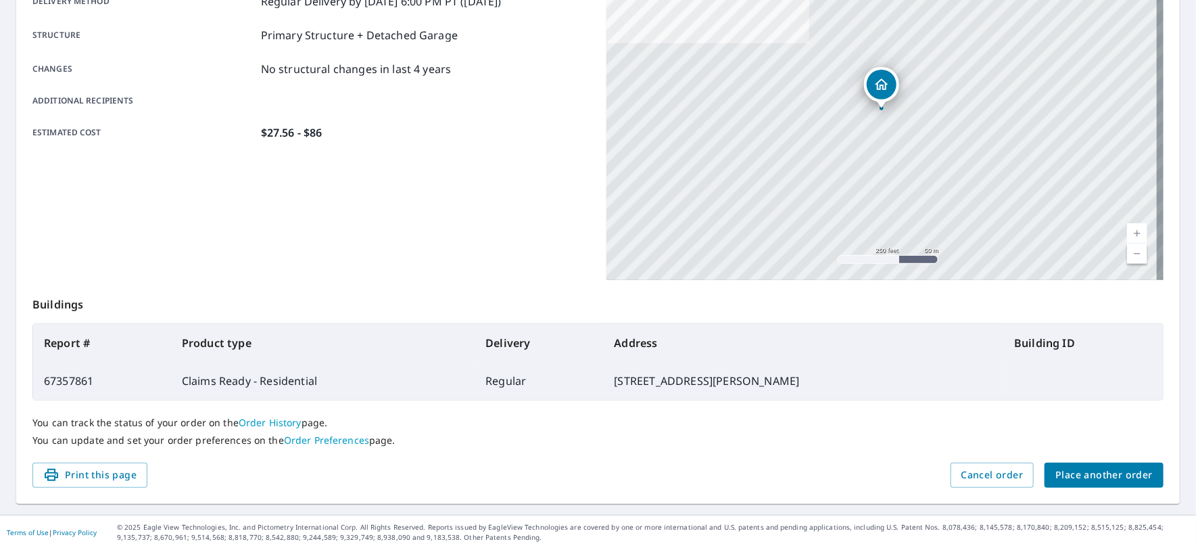
click at [1112, 476] on span "Place another order" at bounding box center [1104, 475] width 97 height 17
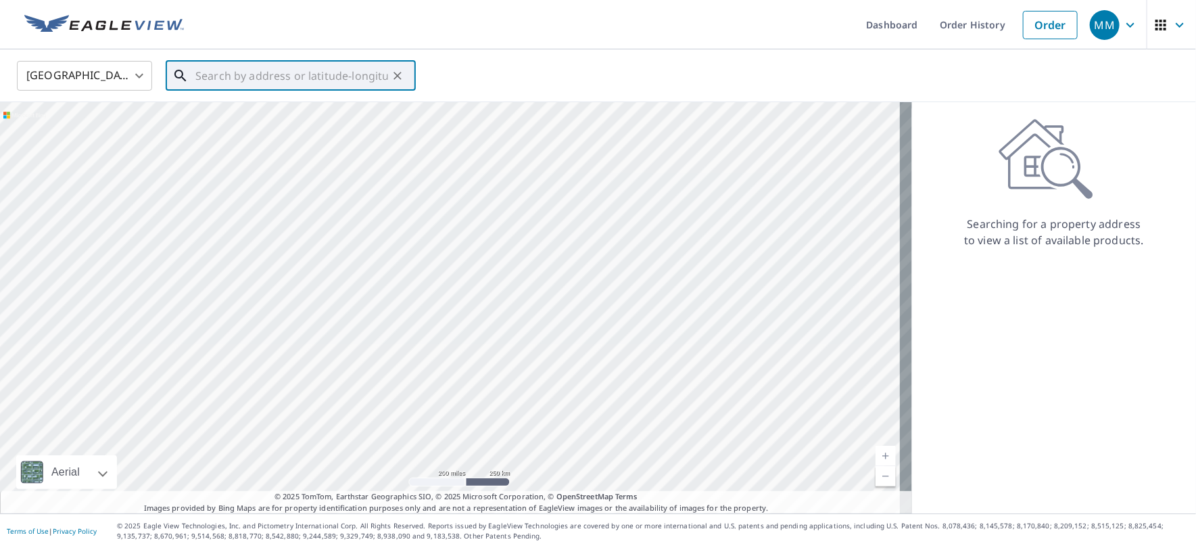
click at [364, 77] on input "text" at bounding box center [291, 76] width 193 height 38
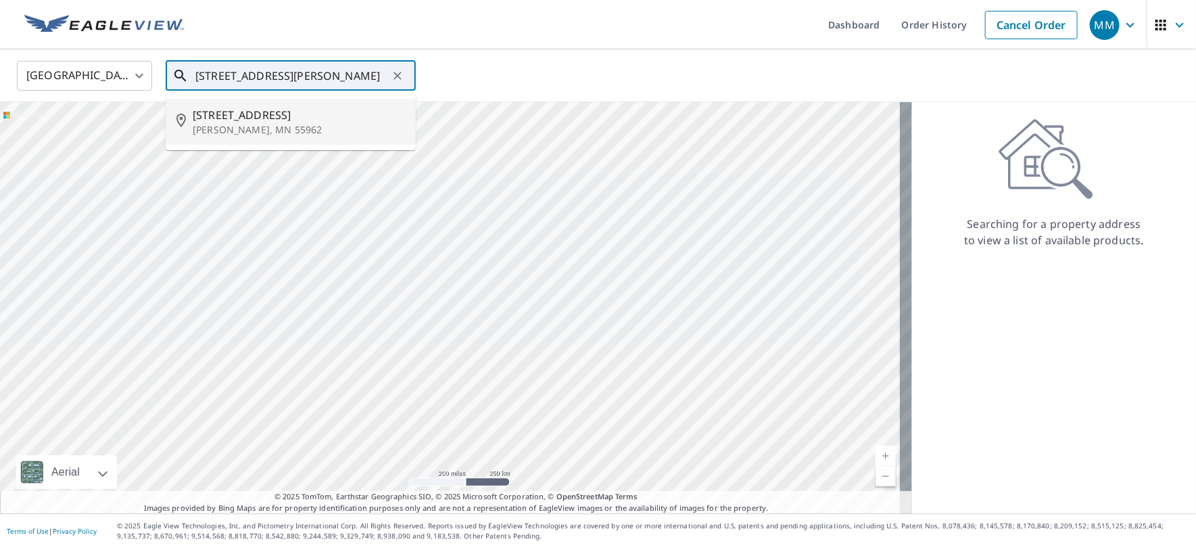
click at [301, 131] on p "[PERSON_NAME], MN 55962" at bounding box center [299, 130] width 212 height 14
type input "[STREET_ADDRESS][PERSON_NAME]"
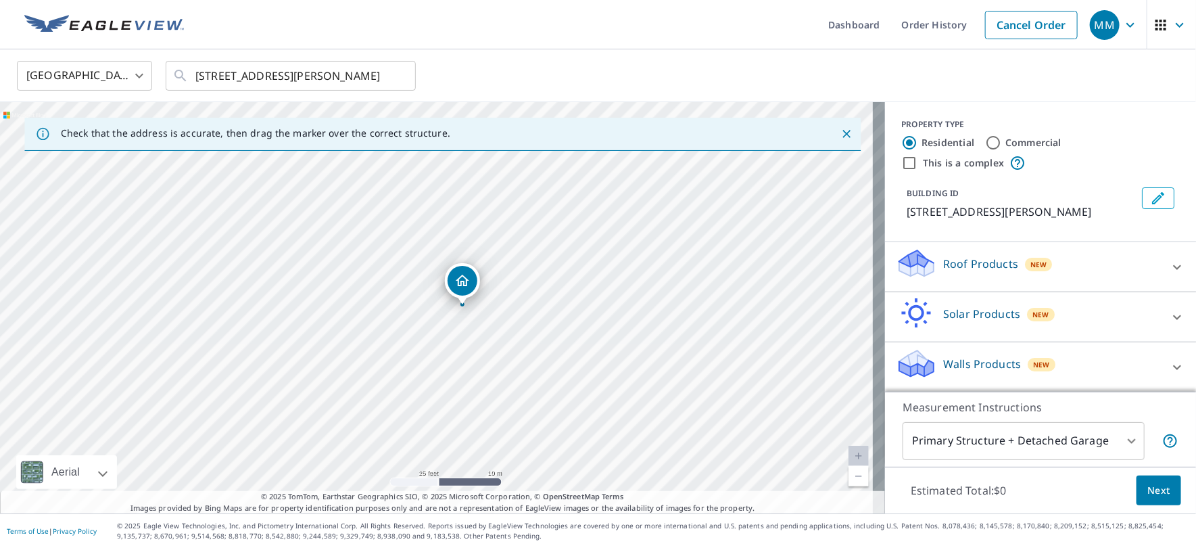
click at [1169, 267] on icon at bounding box center [1177, 267] width 16 height 16
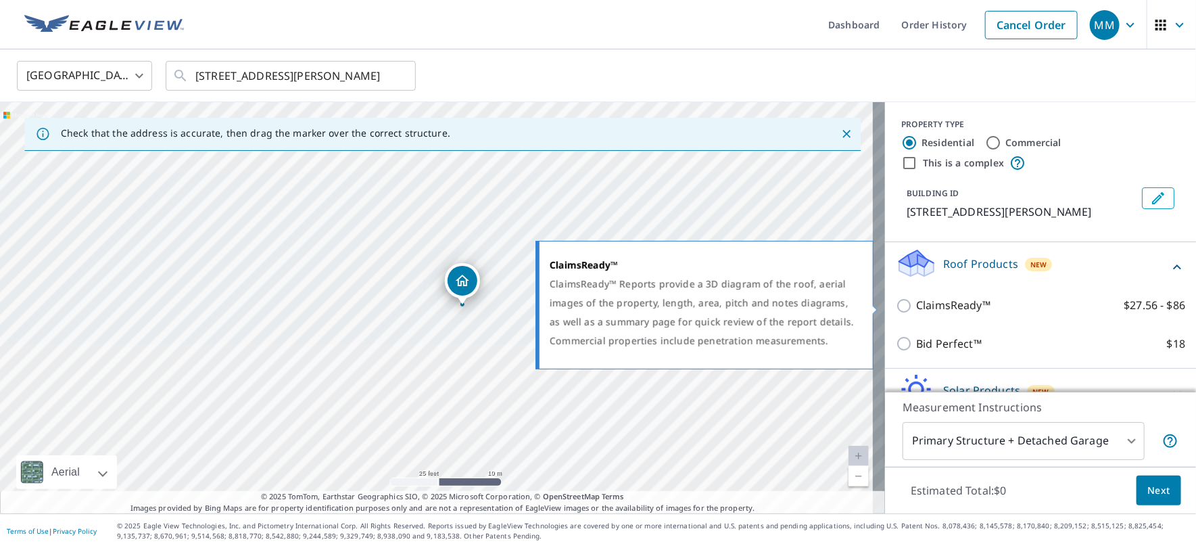
click at [1009, 305] on label "ClaimsReady™ $27.56 - $86" at bounding box center [1050, 305] width 269 height 17
click at [916, 305] on input "ClaimsReady™ $27.56 - $86" at bounding box center [906, 306] width 20 height 16
checkbox input "true"
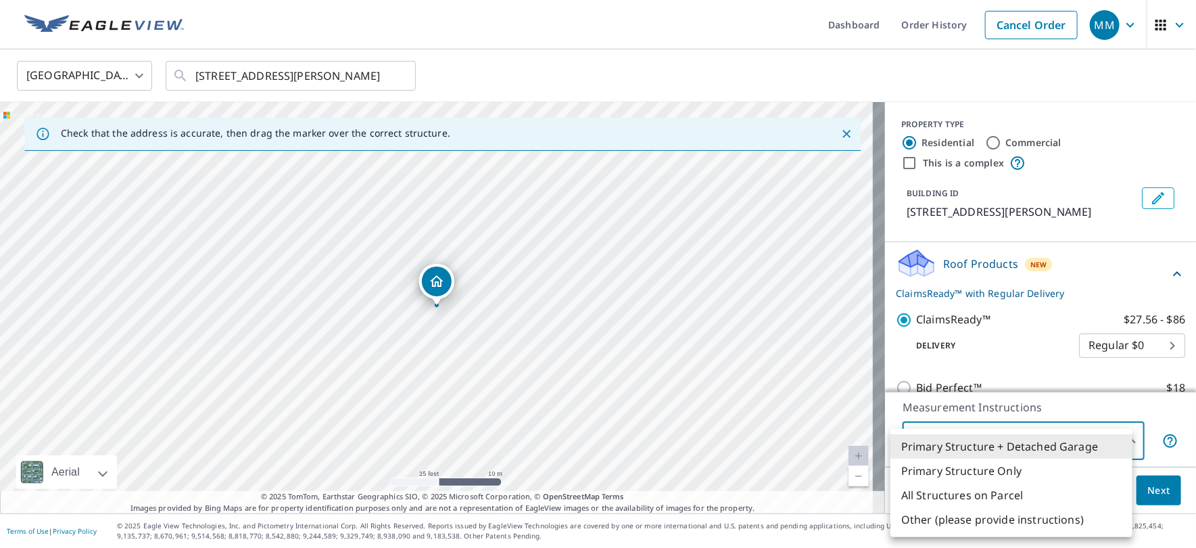
click at [1118, 444] on body "MM MM Dashboard Order History Cancel Order MM [GEOGRAPHIC_DATA] [GEOGRAPHIC_DAT…" at bounding box center [598, 274] width 1196 height 548
click at [1006, 466] on li "Primary Structure Only" at bounding box center [1012, 471] width 242 height 24
type input "2"
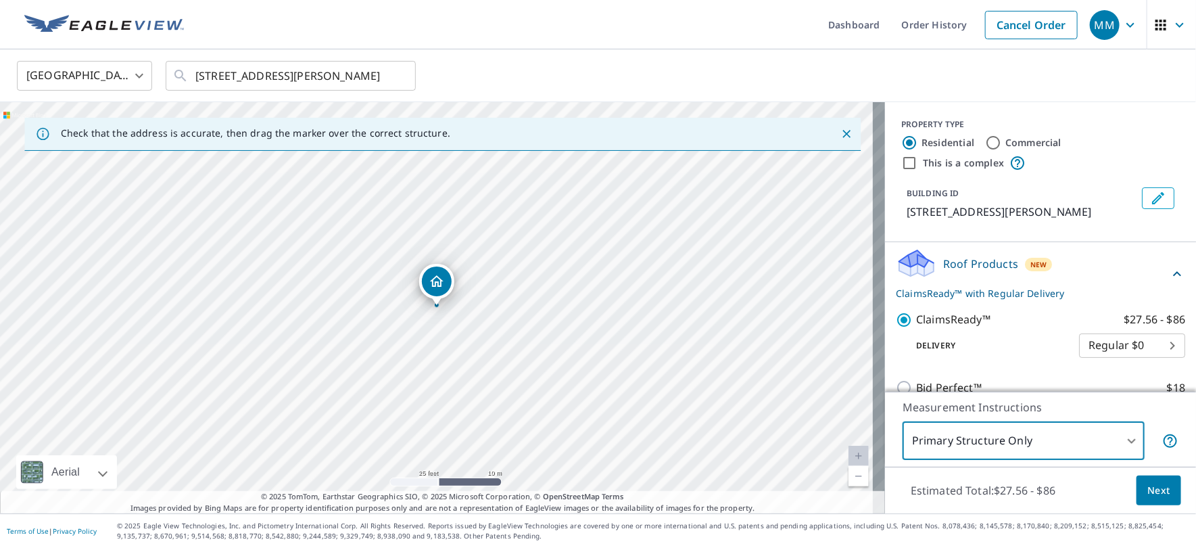
click at [1148, 490] on span "Next" at bounding box center [1159, 490] width 23 height 17
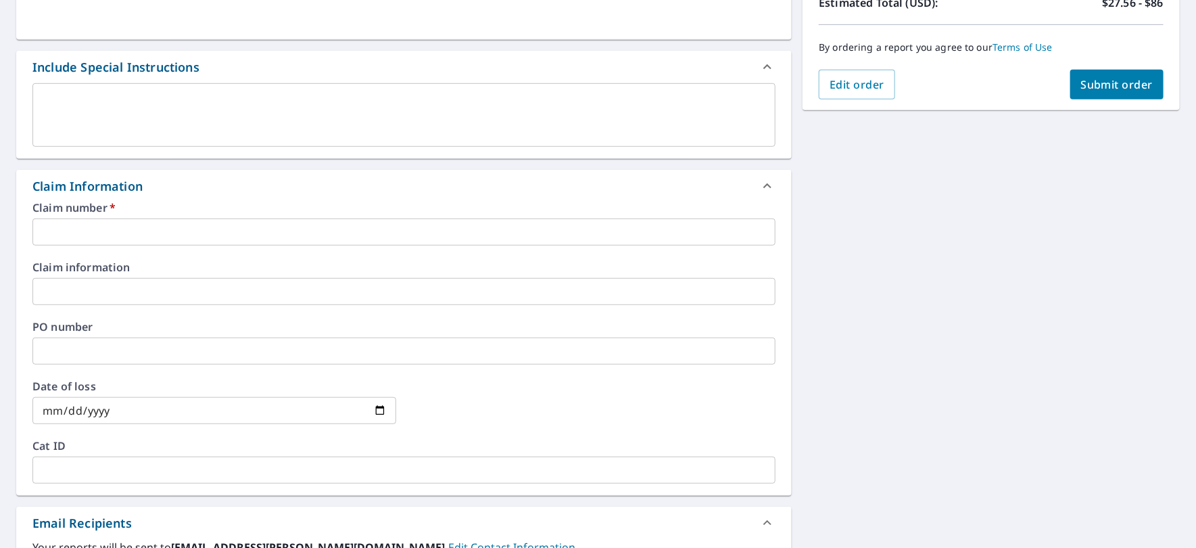
scroll to position [337, 0]
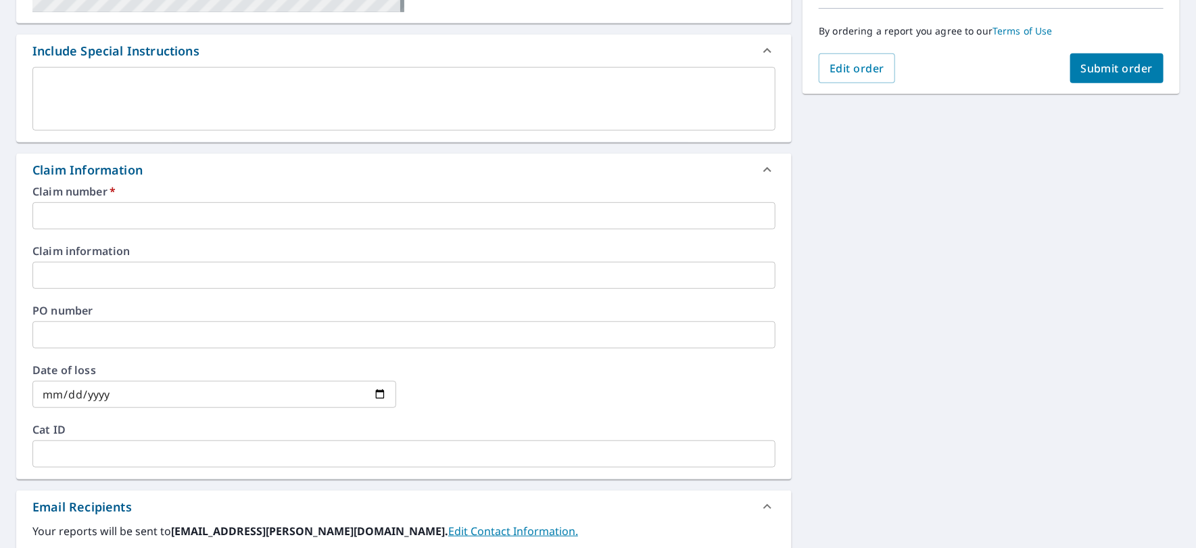
click at [204, 216] on input "text" at bounding box center [403, 215] width 743 height 27
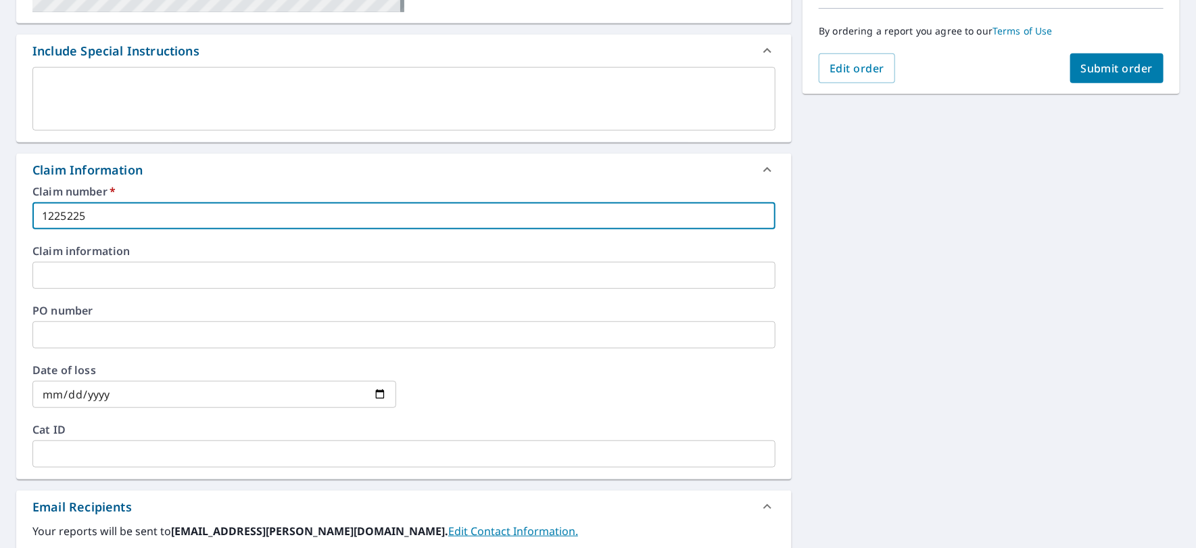
type input "1225225"
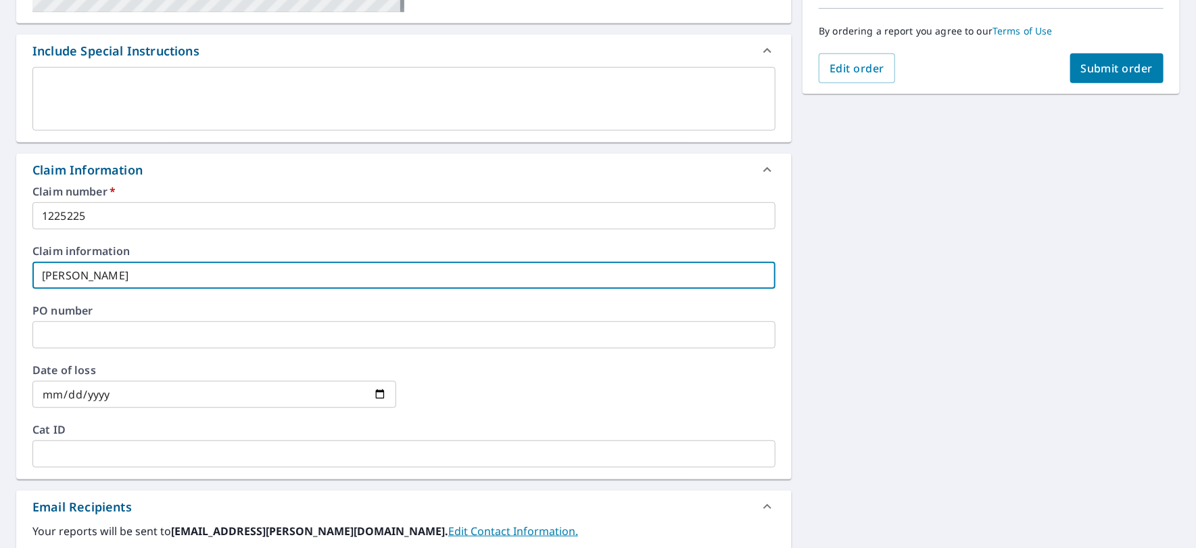
type input "[PERSON_NAME]"
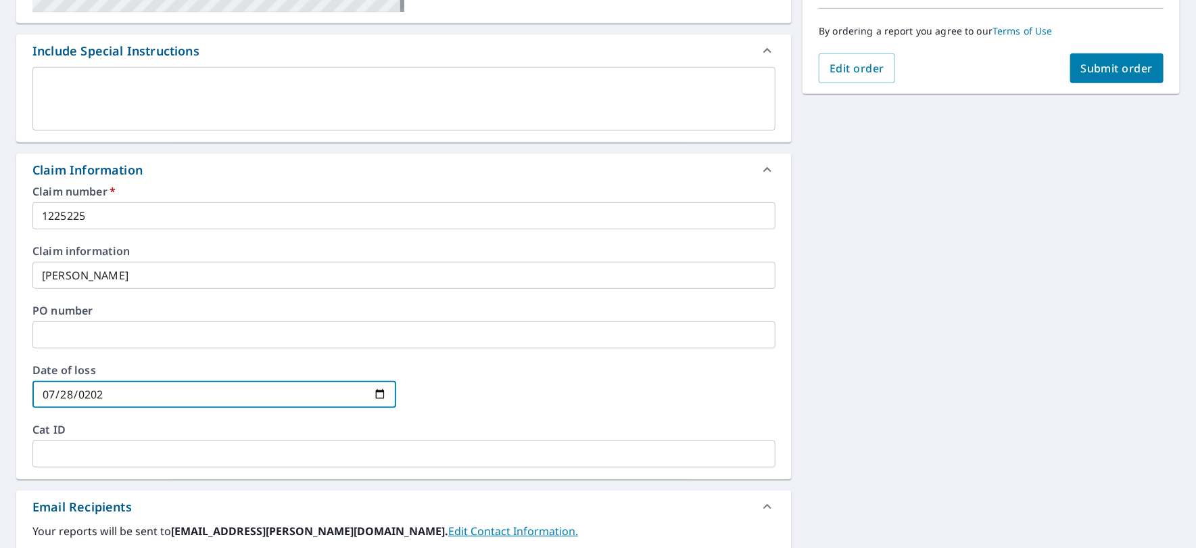
type input "[DATE]"
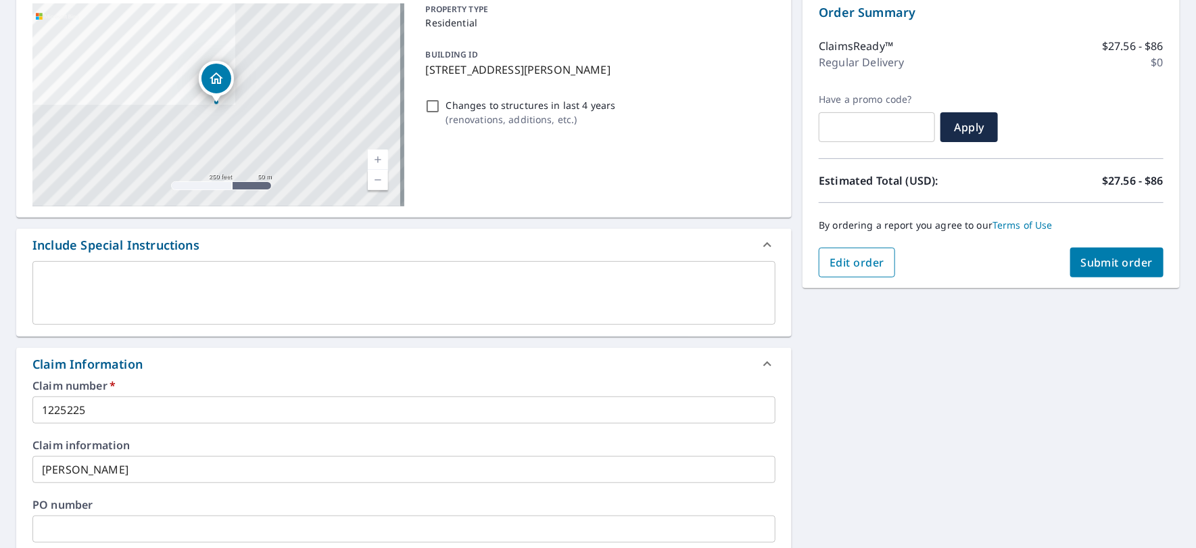
scroll to position [80, 0]
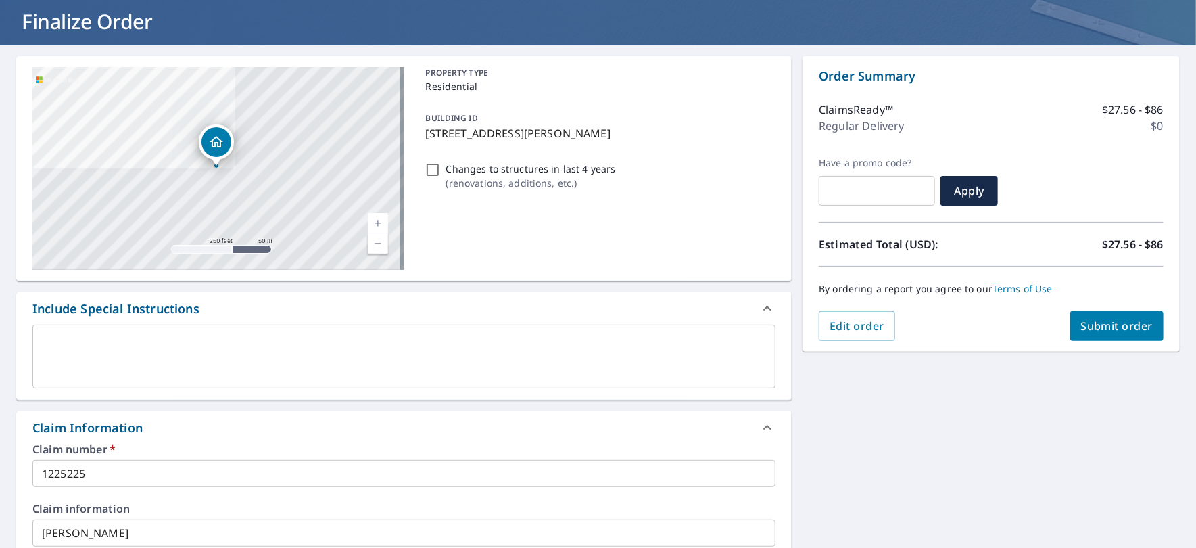
click at [1113, 329] on span "Submit order" at bounding box center [1117, 326] width 72 height 15
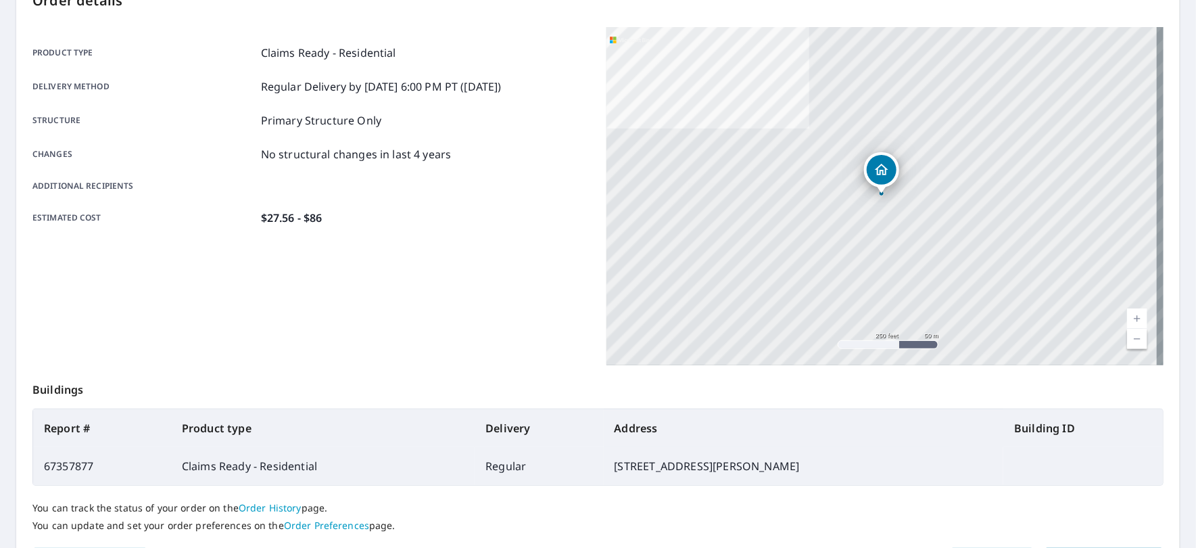
scroll to position [247, 0]
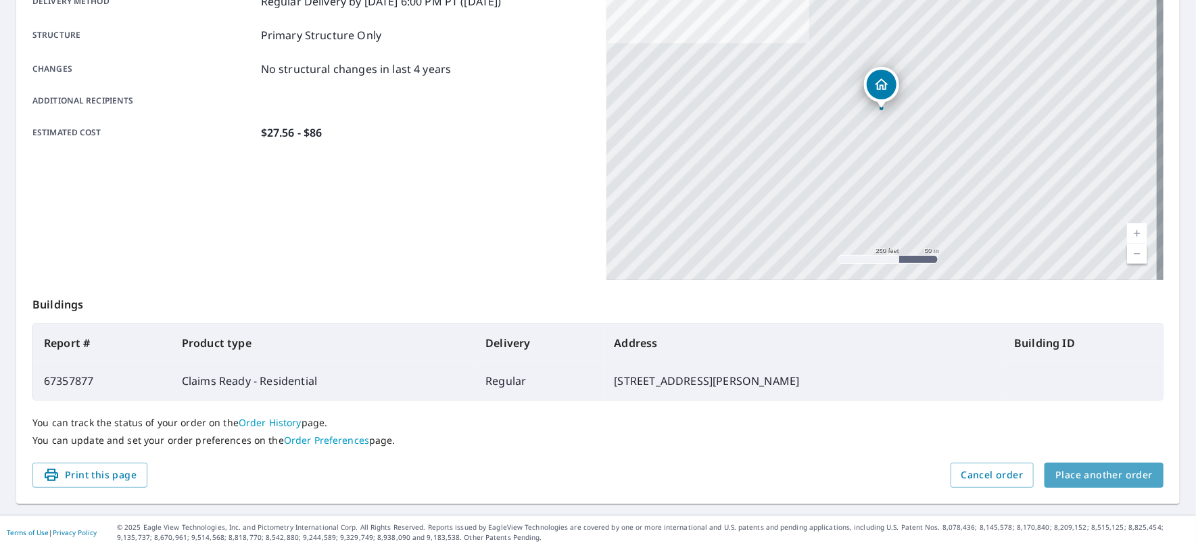
click at [1101, 475] on span "Place another order" at bounding box center [1104, 475] width 97 height 17
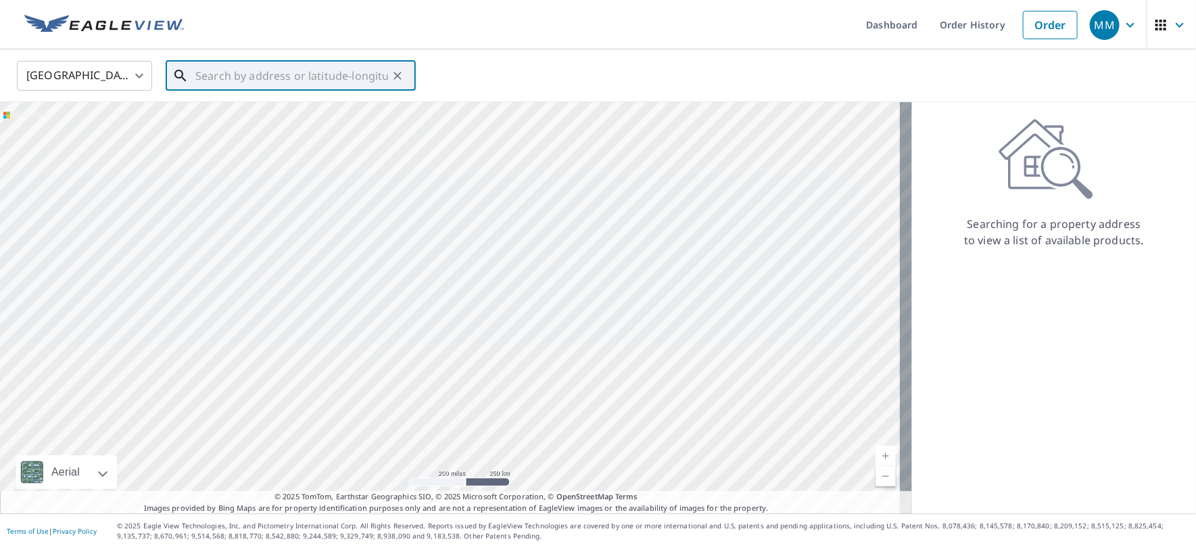
click at [320, 75] on input "text" at bounding box center [291, 76] width 193 height 38
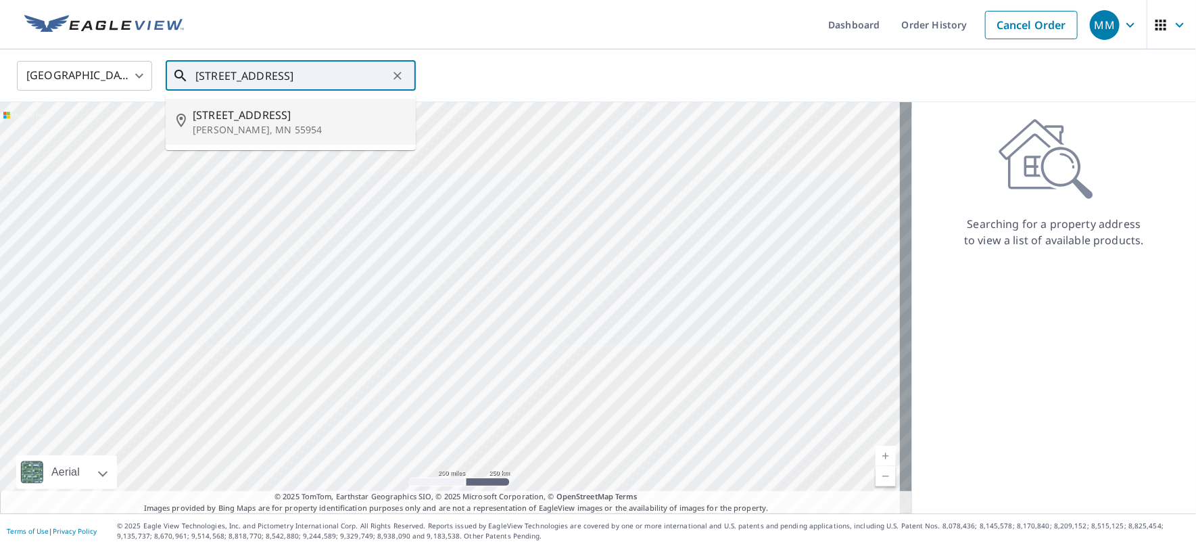
click at [310, 124] on p "[PERSON_NAME], MN 55954" at bounding box center [299, 130] width 212 height 14
type input "[STREET_ADDRESS][PERSON_NAME]"
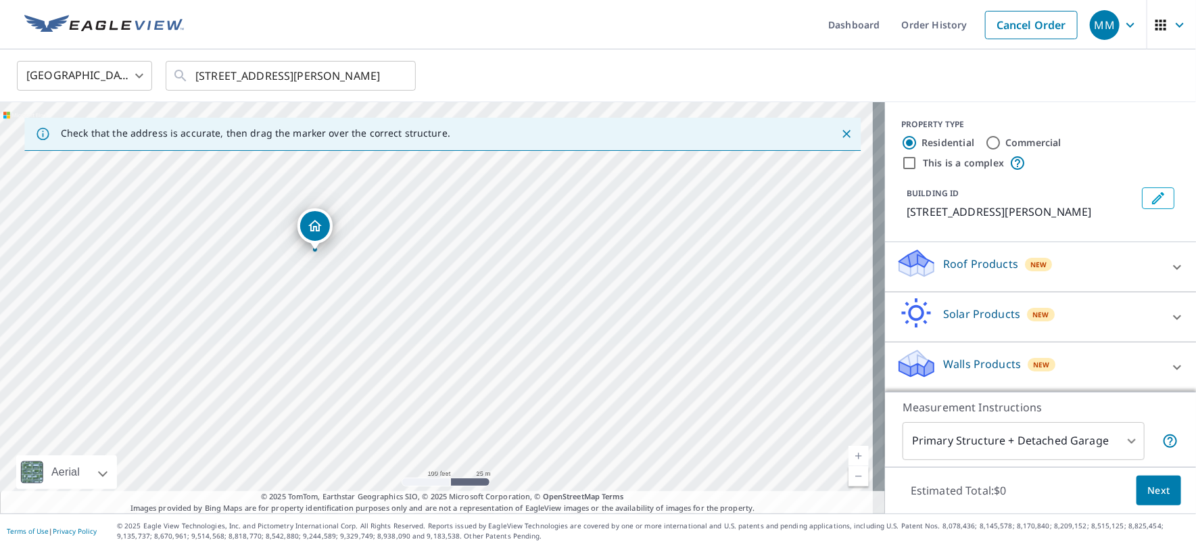
drag, startPoint x: 439, startPoint y: 280, endPoint x: 318, endPoint y: 225, distance: 132.9
drag, startPoint x: 459, startPoint y: 338, endPoint x: 457, endPoint y: 325, distance: 13.0
click at [1173, 265] on icon at bounding box center [1177, 266] width 8 height 5
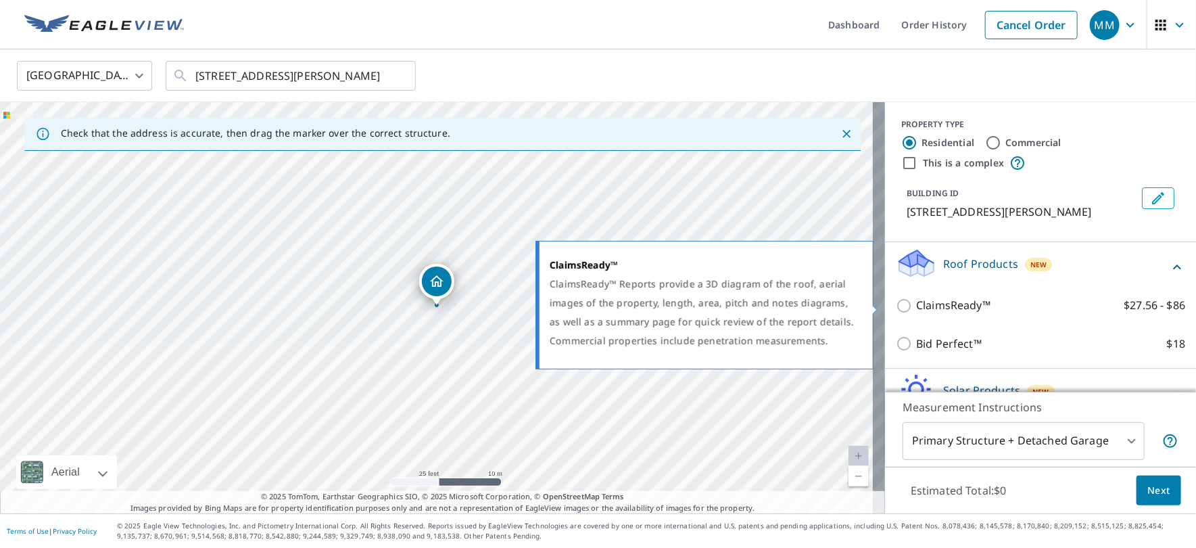
click at [958, 304] on p "ClaimsReady™" at bounding box center [953, 305] width 74 height 17
click at [916, 304] on input "ClaimsReady™ $27.56 - $86" at bounding box center [906, 306] width 20 height 16
checkbox input "true"
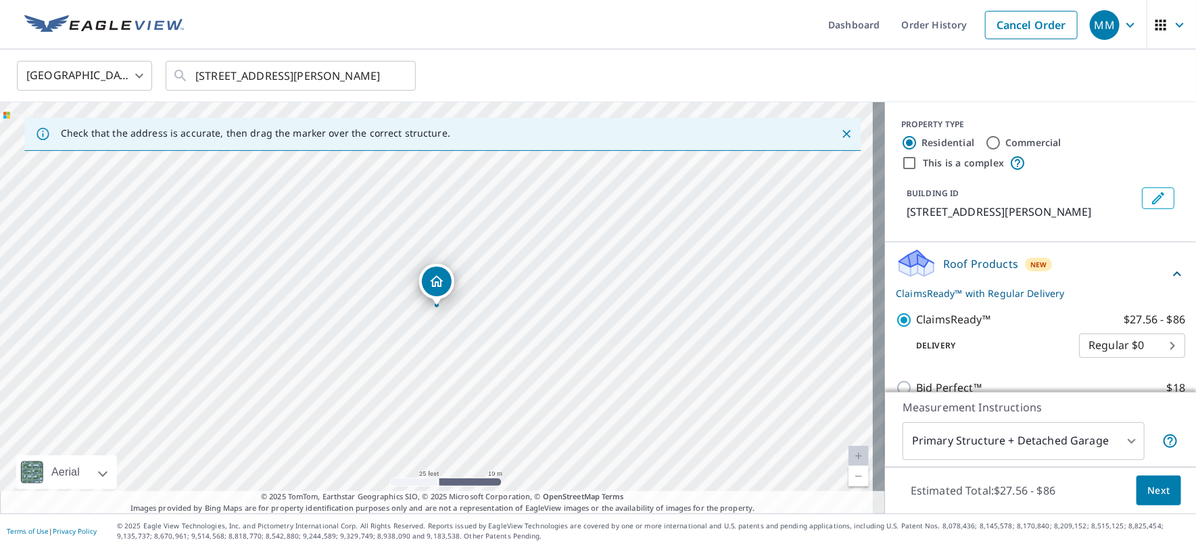
click at [1119, 440] on body "MM MM Dashboard Order History Cancel Order MM [GEOGRAPHIC_DATA] [GEOGRAPHIC_DAT…" at bounding box center [598, 274] width 1196 height 548
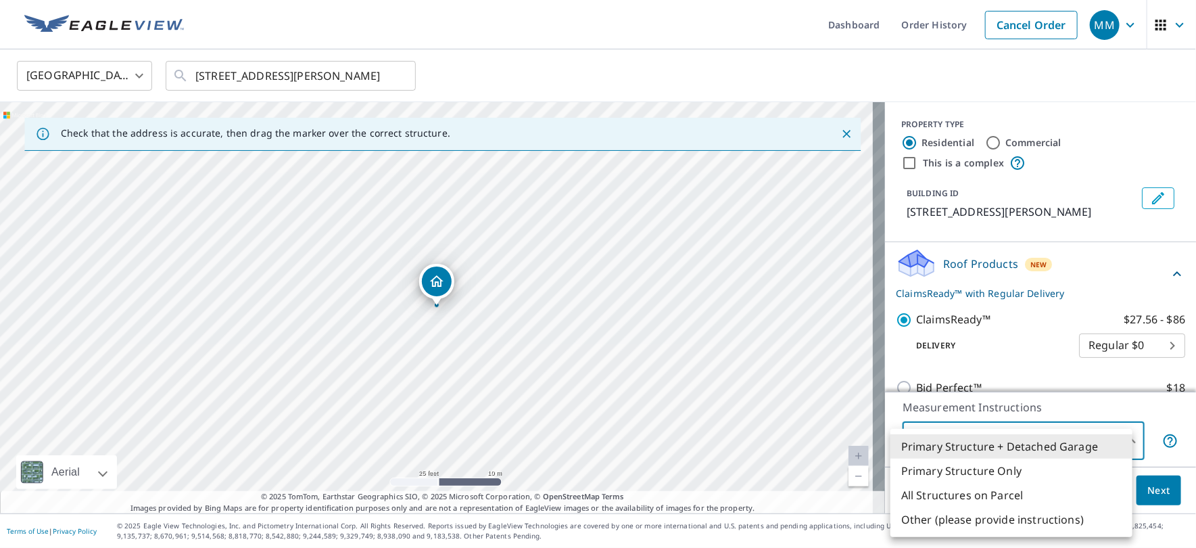
click at [1036, 466] on li "Primary Structure Only" at bounding box center [1012, 471] width 242 height 24
type input "2"
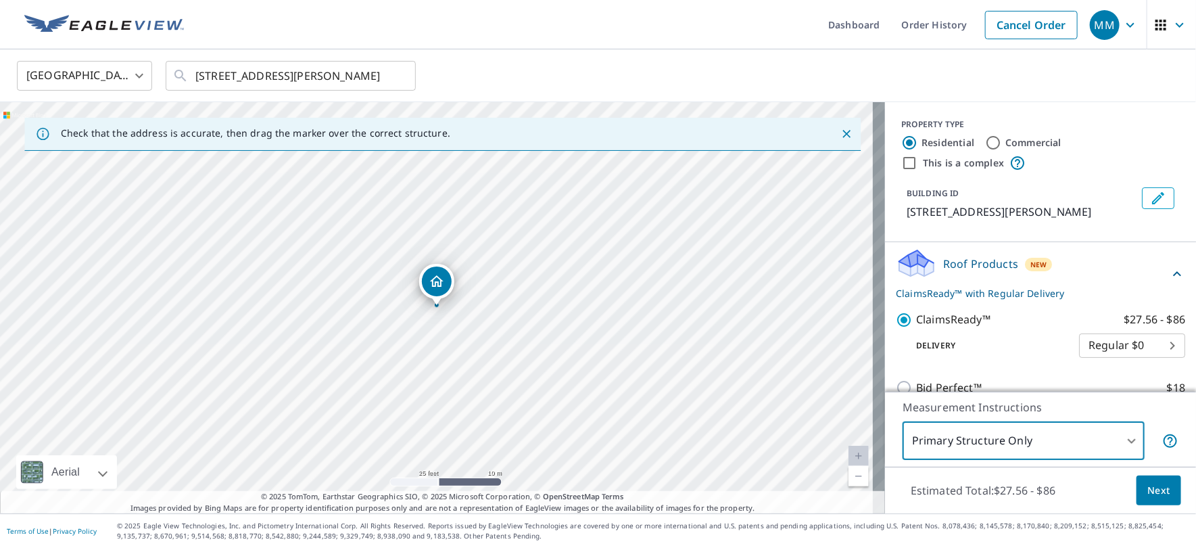
click at [1148, 495] on span "Next" at bounding box center [1159, 490] width 23 height 17
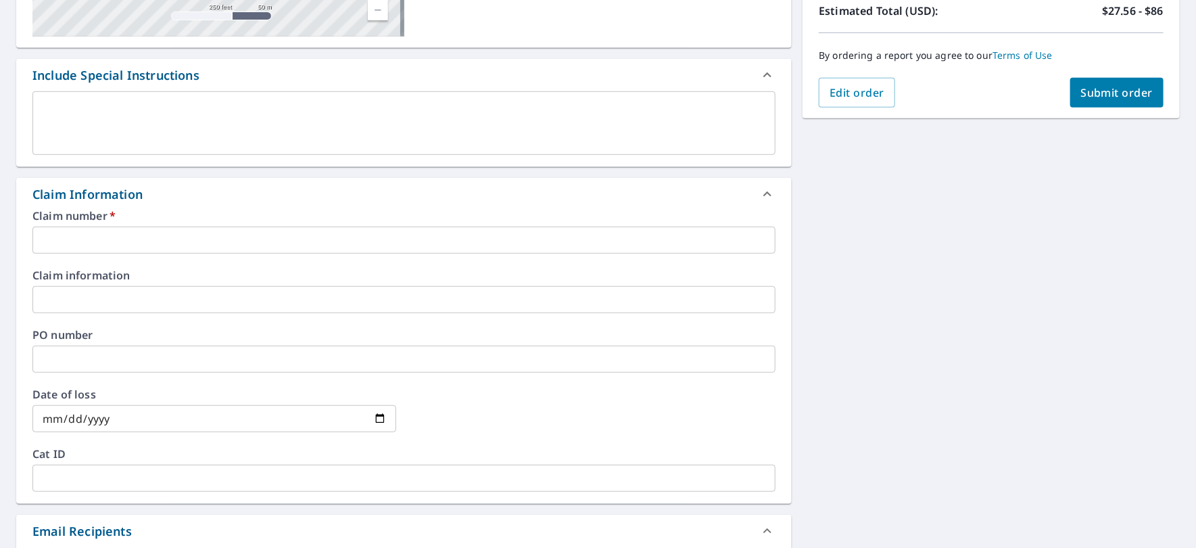
scroll to position [337, 0]
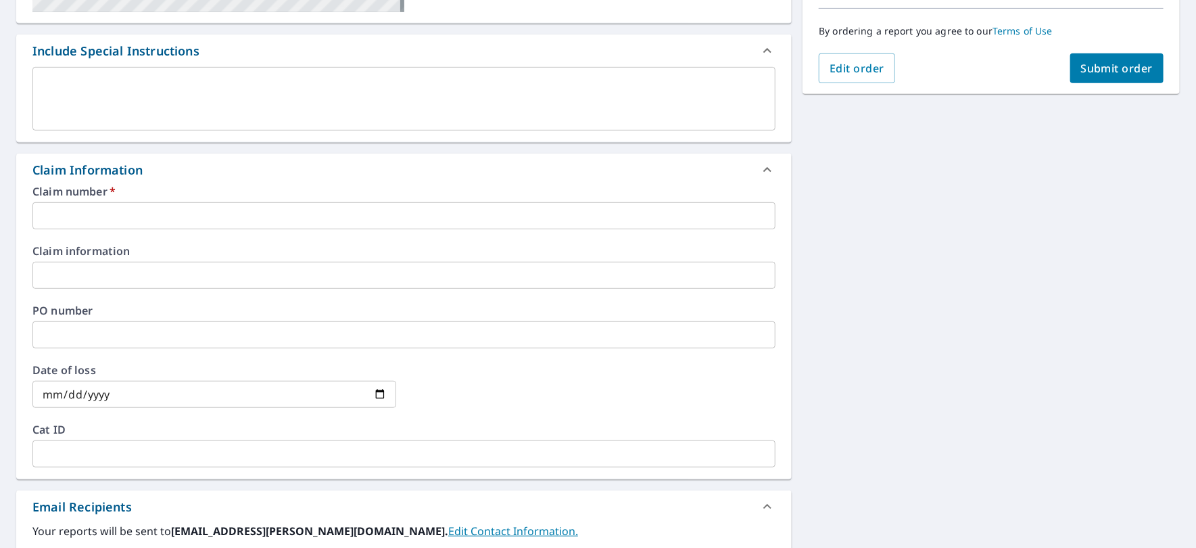
click at [156, 218] on input "text" at bounding box center [403, 215] width 743 height 27
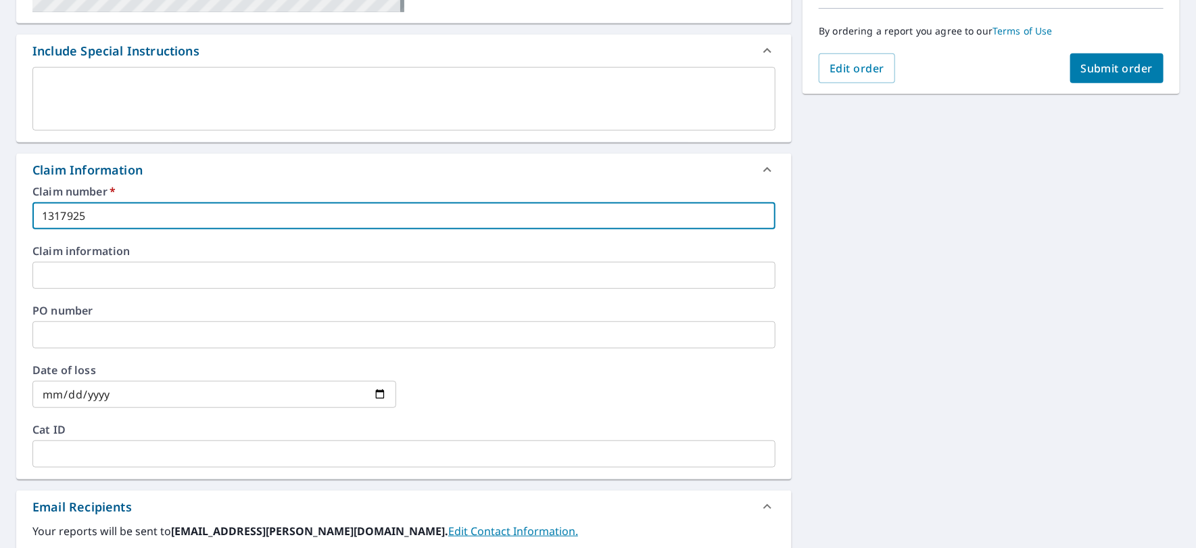
type input "1317925"
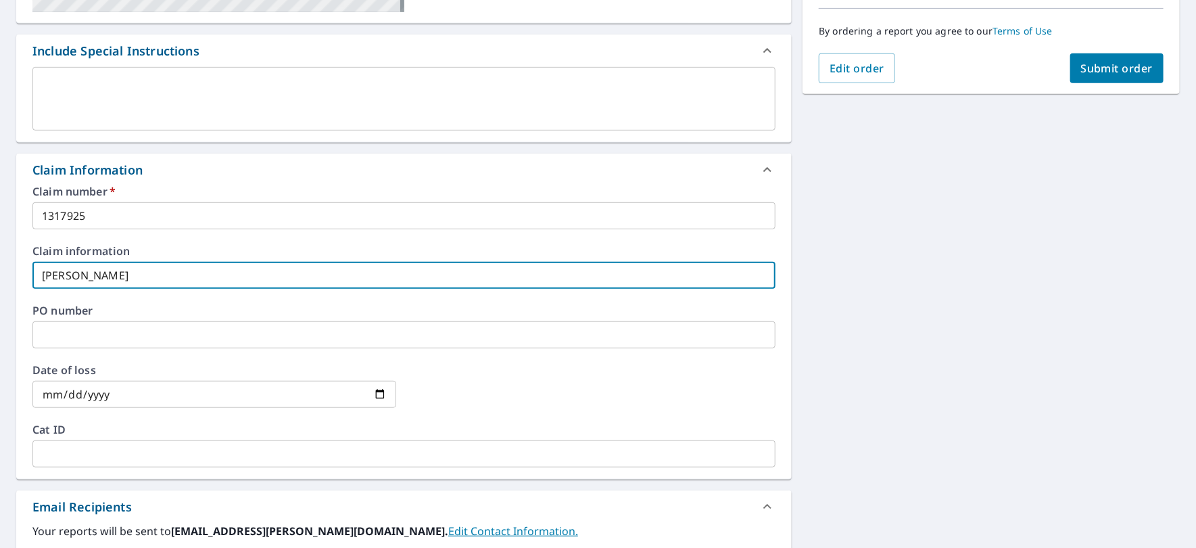
type input "[PERSON_NAME]"
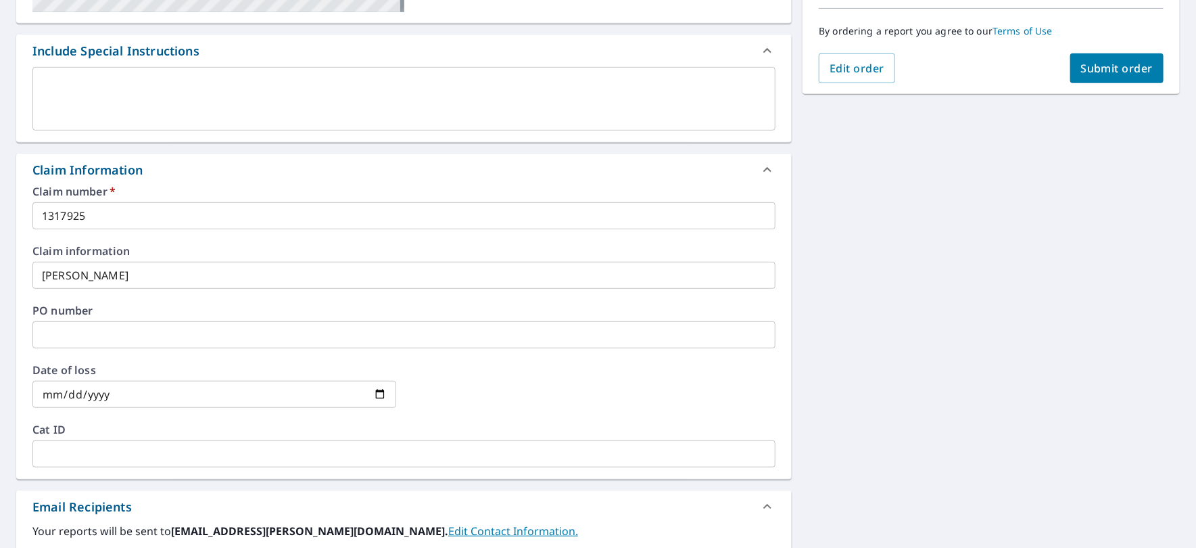
click at [156, 391] on input "date" at bounding box center [214, 394] width 364 height 27
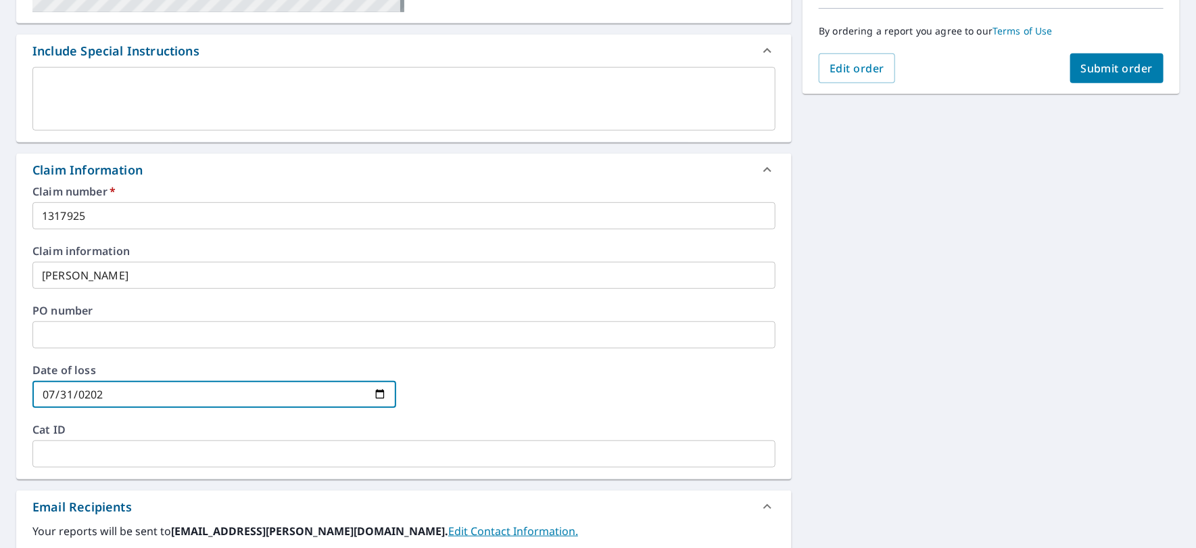
type input "[DATE]"
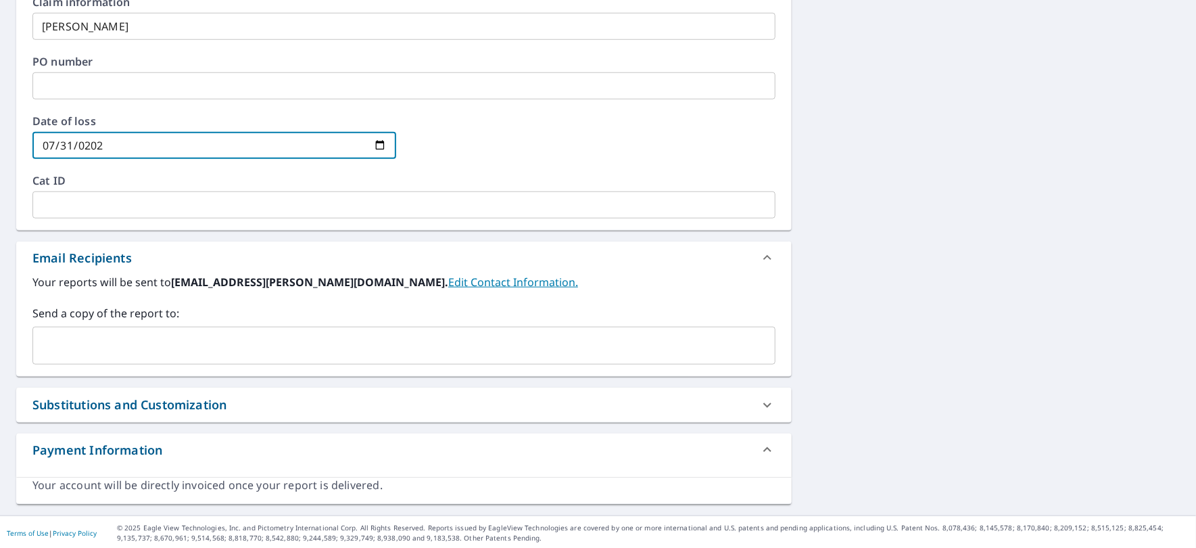
scroll to position [587, 0]
click at [523, 202] on input "text" at bounding box center [403, 204] width 743 height 27
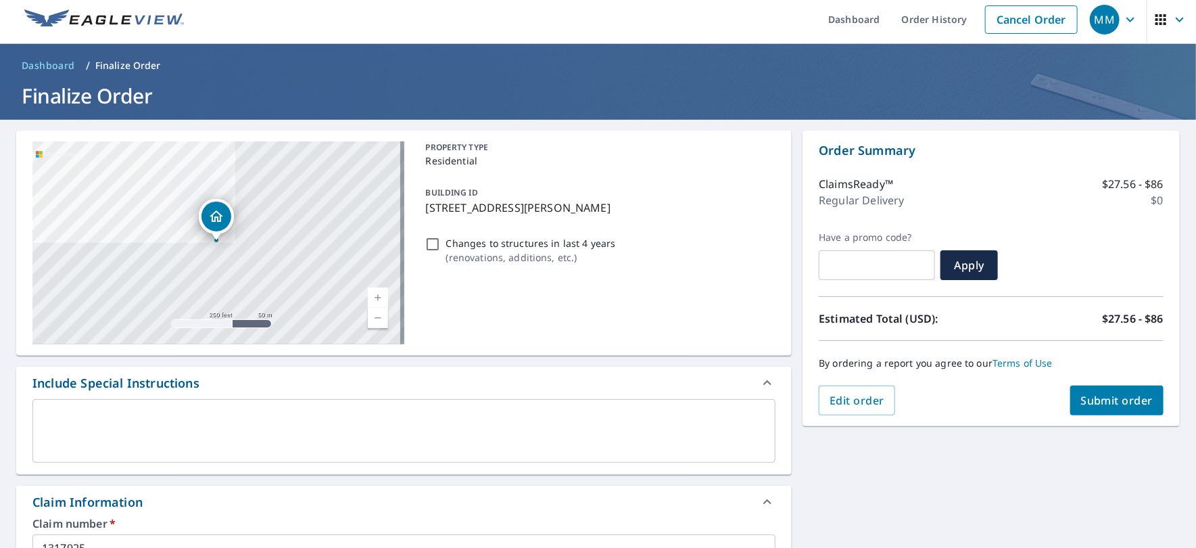
scroll to position [0, 0]
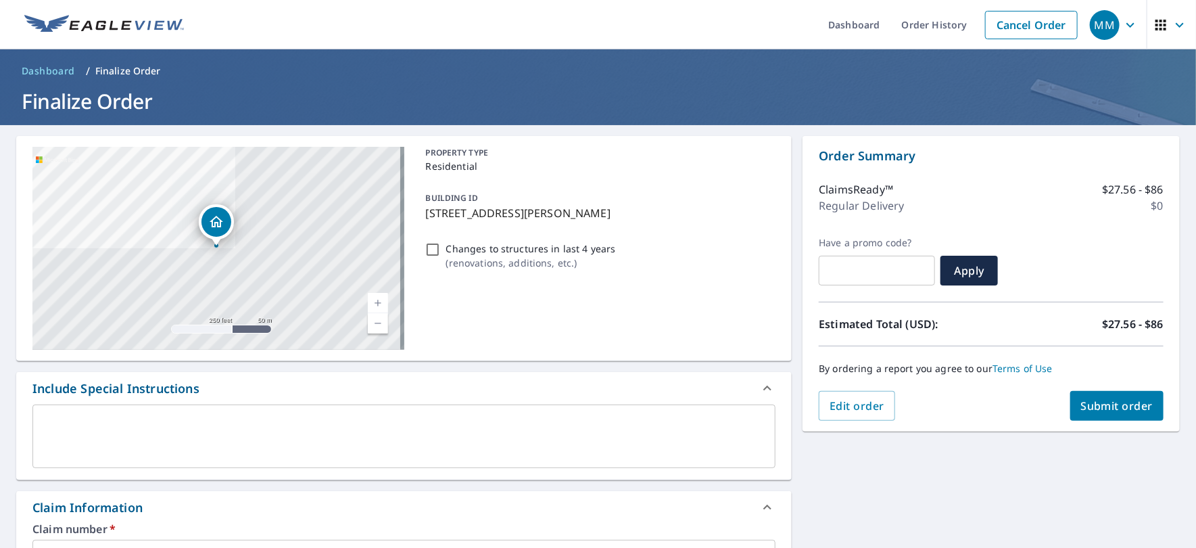
click at [1098, 404] on span "Submit order" at bounding box center [1117, 405] width 72 height 15
